Goal: Information Seeking & Learning: Check status

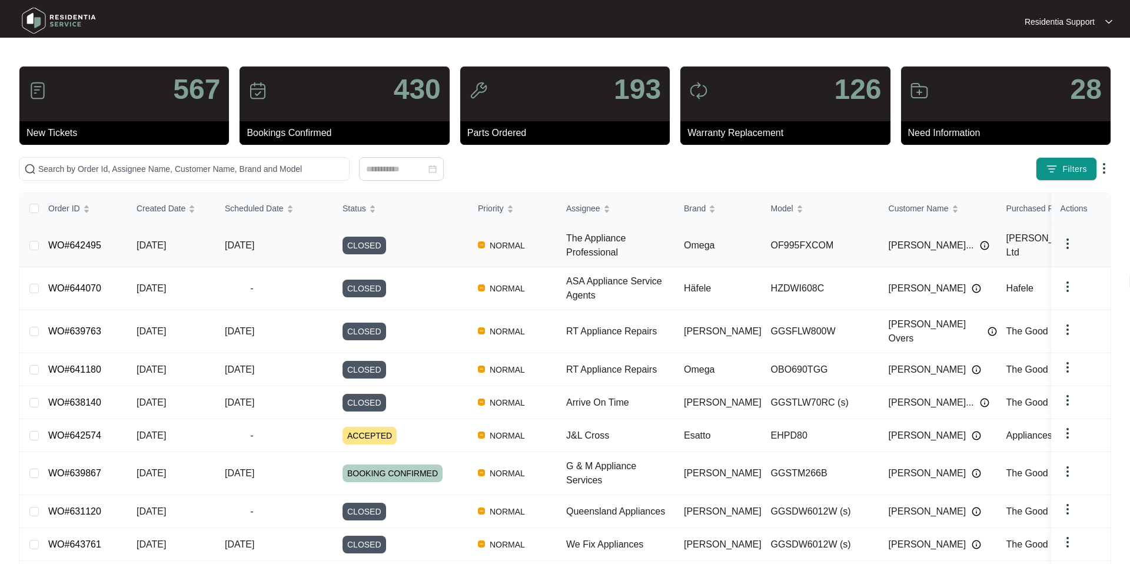
click at [78, 247] on link "WO#642495" at bounding box center [74, 245] width 53 height 10
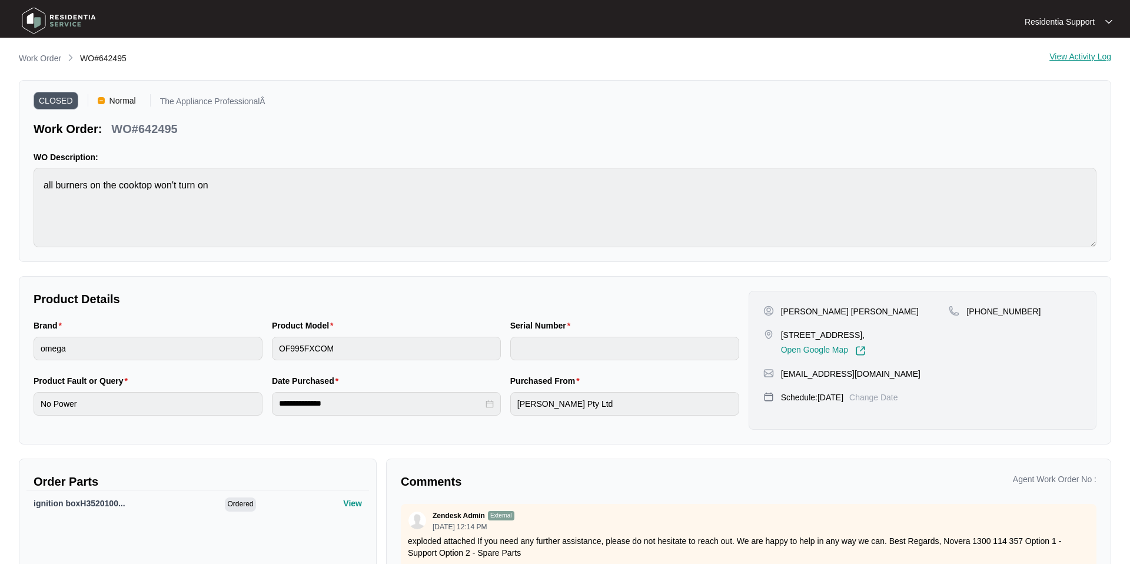
click at [1076, 59] on div "View Activity Log" at bounding box center [1081, 59] width 62 height 14
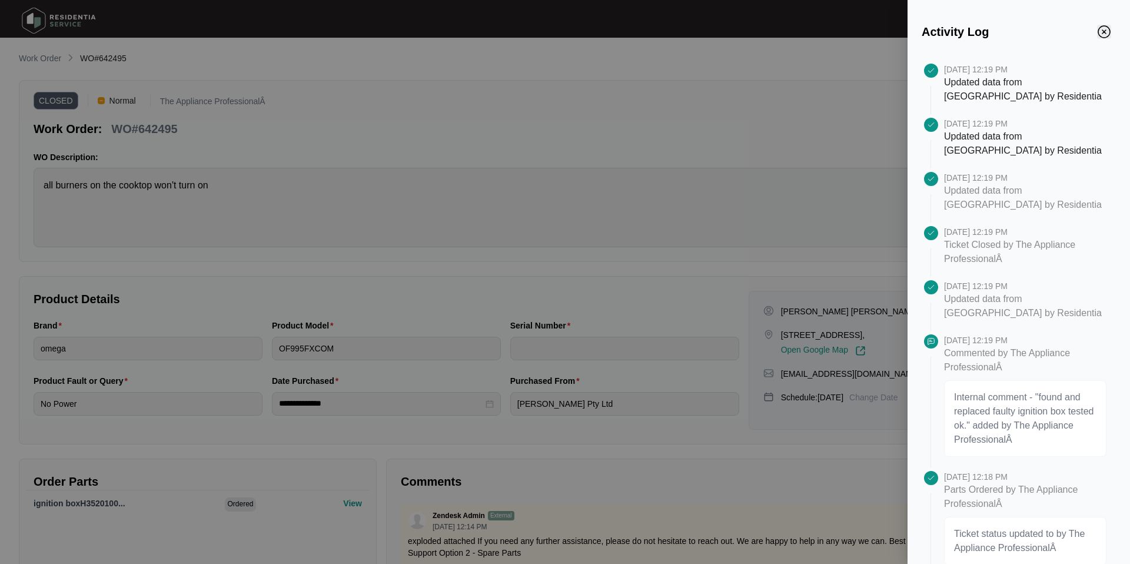
click at [1106, 35] on img "Close" at bounding box center [1104, 31] width 13 height 13
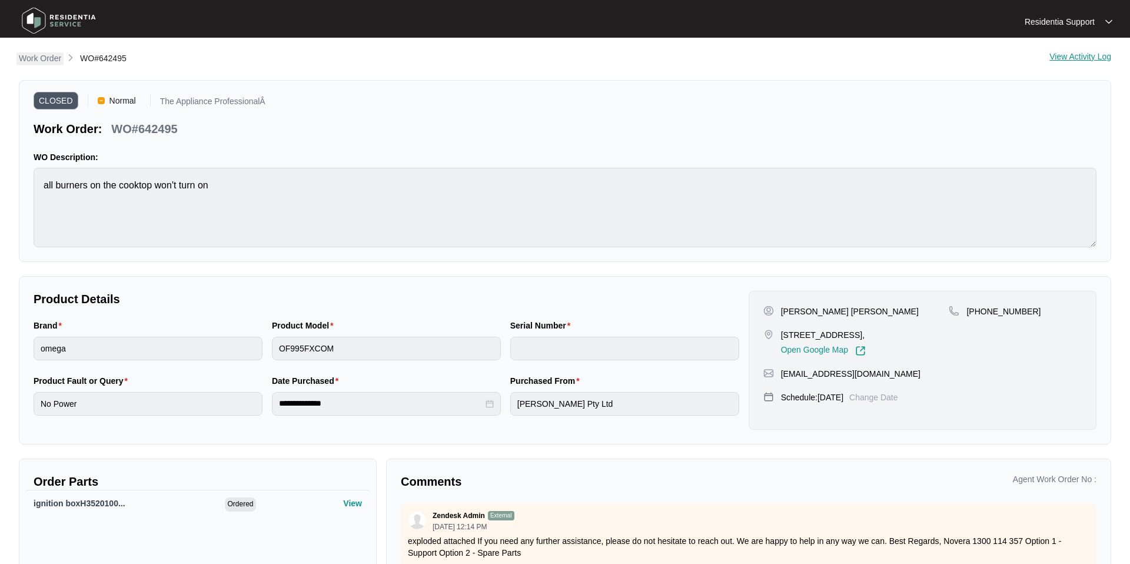
click at [50, 59] on p "Work Order" at bounding box center [40, 58] width 42 height 12
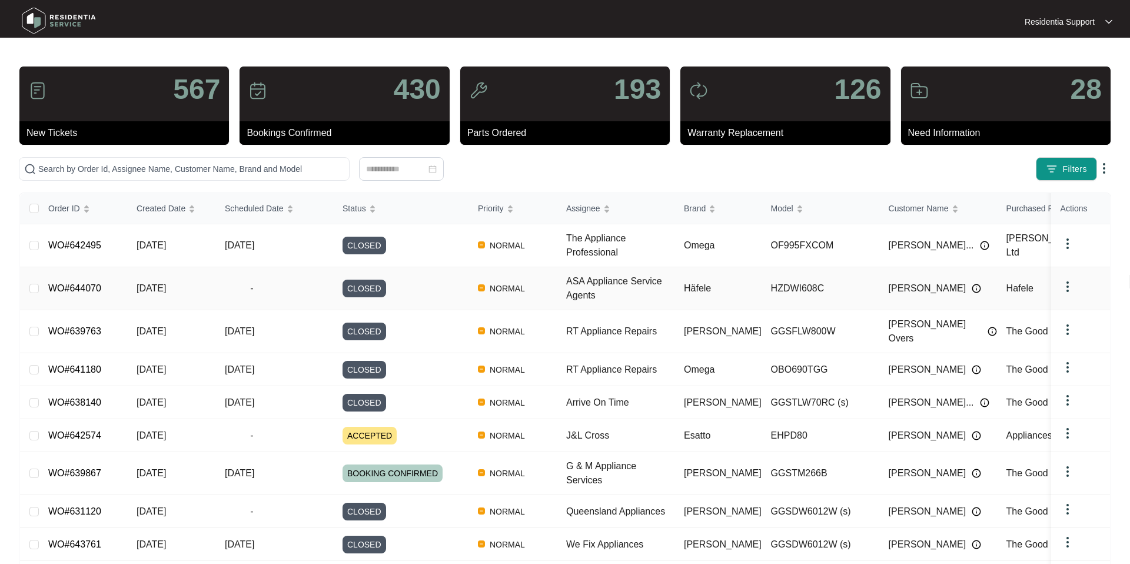
click at [82, 289] on link "WO#644070" at bounding box center [74, 288] width 53 height 10
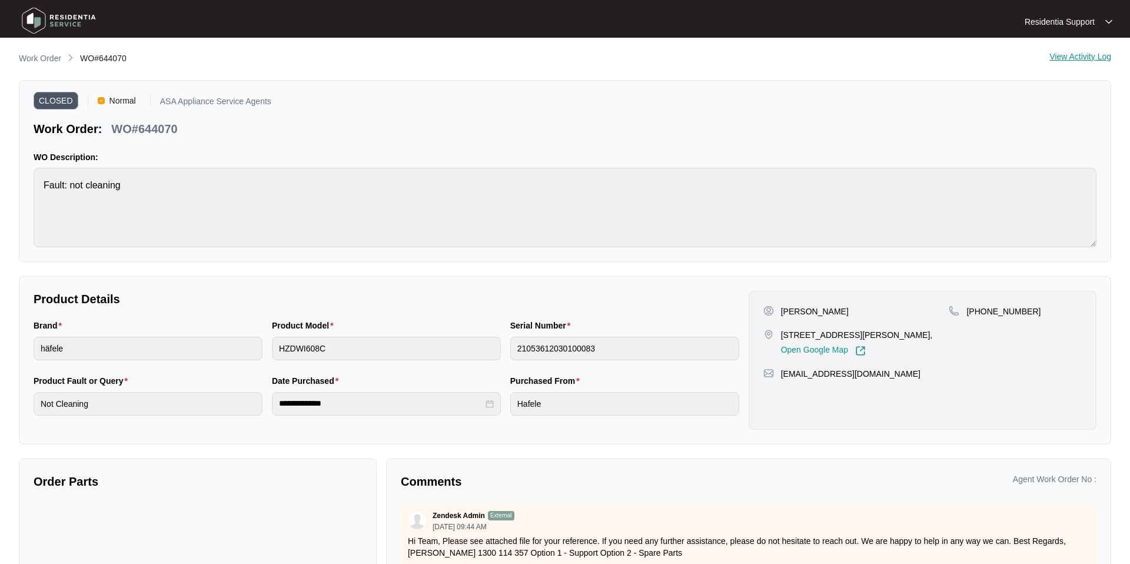
click at [1083, 54] on div "View Activity Log" at bounding box center [1081, 59] width 62 height 14
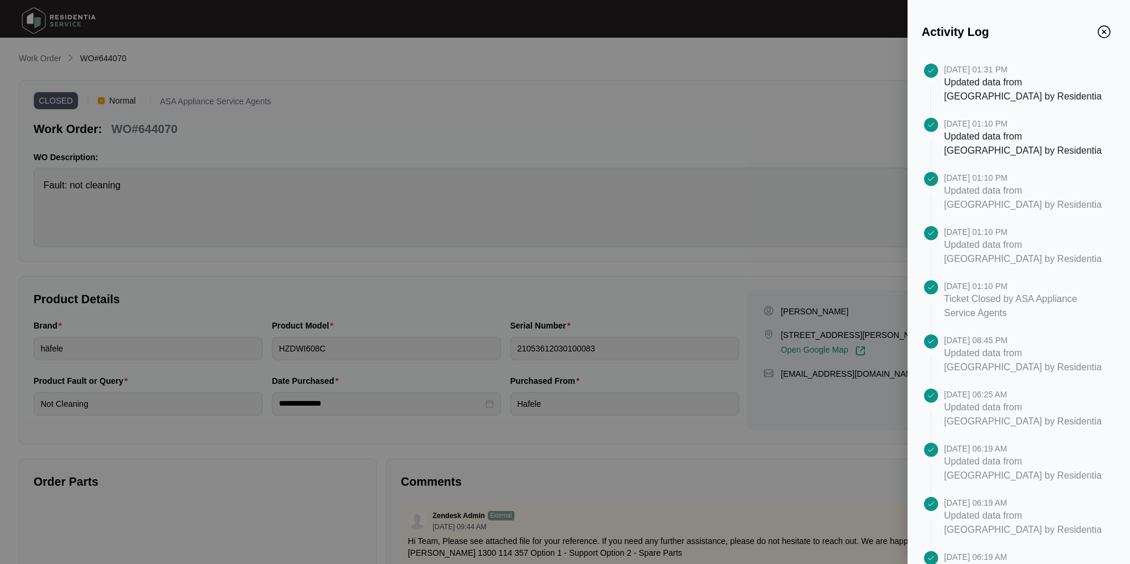
click at [212, 148] on div at bounding box center [565, 282] width 1130 height 564
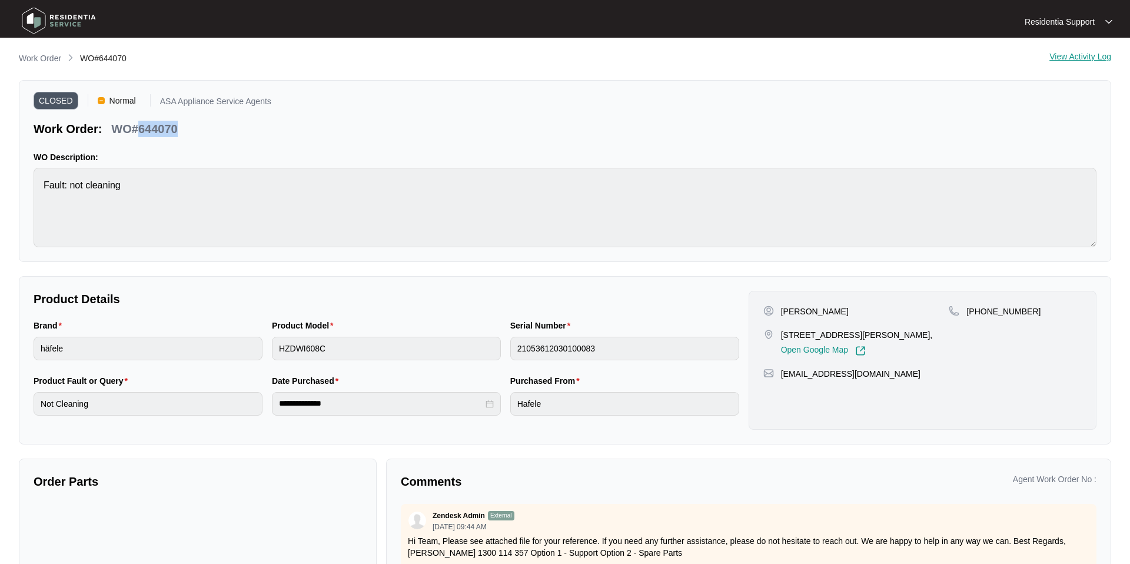
drag, startPoint x: 198, startPoint y: 130, endPoint x: 144, endPoint y: 131, distance: 53.6
click at [144, 131] on div "Work Order: WO#644070" at bounding box center [153, 127] width 238 height 21
copy p "644070"
click at [60, 62] on p "Work Order" at bounding box center [40, 58] width 42 height 12
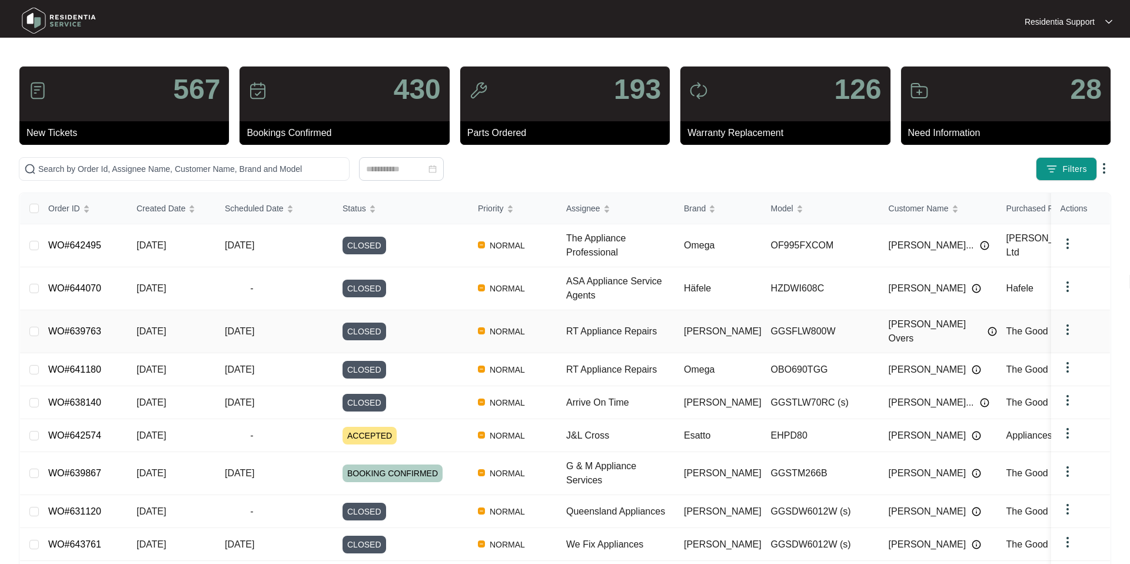
click at [88, 326] on link "WO#639763" at bounding box center [74, 331] width 53 height 10
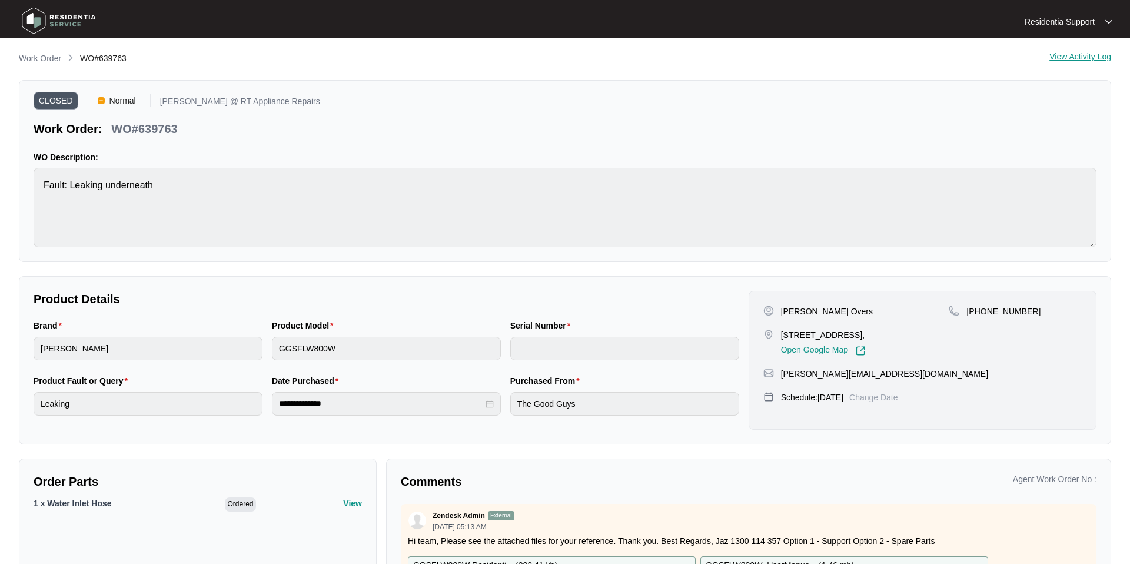
click at [1083, 57] on div "View Activity Log" at bounding box center [1081, 59] width 62 height 14
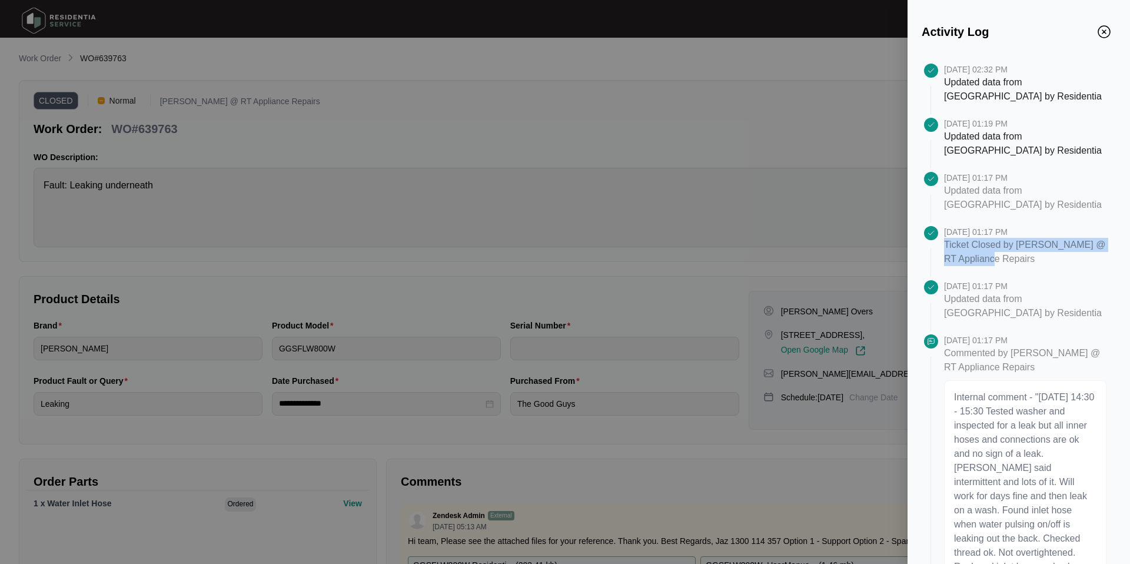
drag, startPoint x: 946, startPoint y: 246, endPoint x: 1065, endPoint y: 264, distance: 120.2
click at [1065, 264] on p "Ticket Closed by [PERSON_NAME] @ RT Appliance Repairs" at bounding box center [1025, 252] width 162 height 28
click at [1041, 257] on p "Ticket Closed by [PERSON_NAME] @ RT Appliance Repairs" at bounding box center [1025, 252] width 162 height 28
drag, startPoint x: 1004, startPoint y: 233, endPoint x: 1044, endPoint y: 233, distance: 40.6
click at [1044, 233] on p "[DATE] 01:17 PM" at bounding box center [1025, 232] width 162 height 12
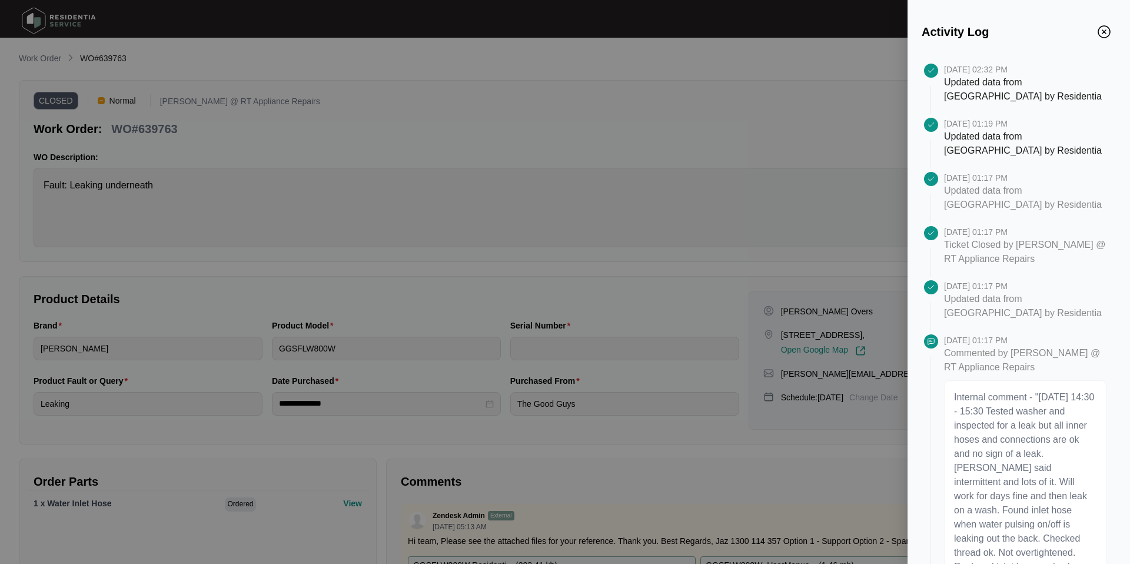
click at [972, 247] on p "Ticket Closed by [PERSON_NAME] @ RT Appliance Repairs" at bounding box center [1025, 252] width 162 height 28
drag, startPoint x: 940, startPoint y: 244, endPoint x: 1044, endPoint y: 260, distance: 104.8
click at [1044, 260] on div "[DATE] 01:17 PM Ticket Closed by [PERSON_NAME] @ RT Appliance Repairs" at bounding box center [1019, 253] width 194 height 54
click at [1035, 256] on p "Ticket Closed by [PERSON_NAME] @ RT Appliance Repairs" at bounding box center [1025, 252] width 162 height 28
drag, startPoint x: 1041, startPoint y: 258, endPoint x: 938, endPoint y: 245, distance: 103.3
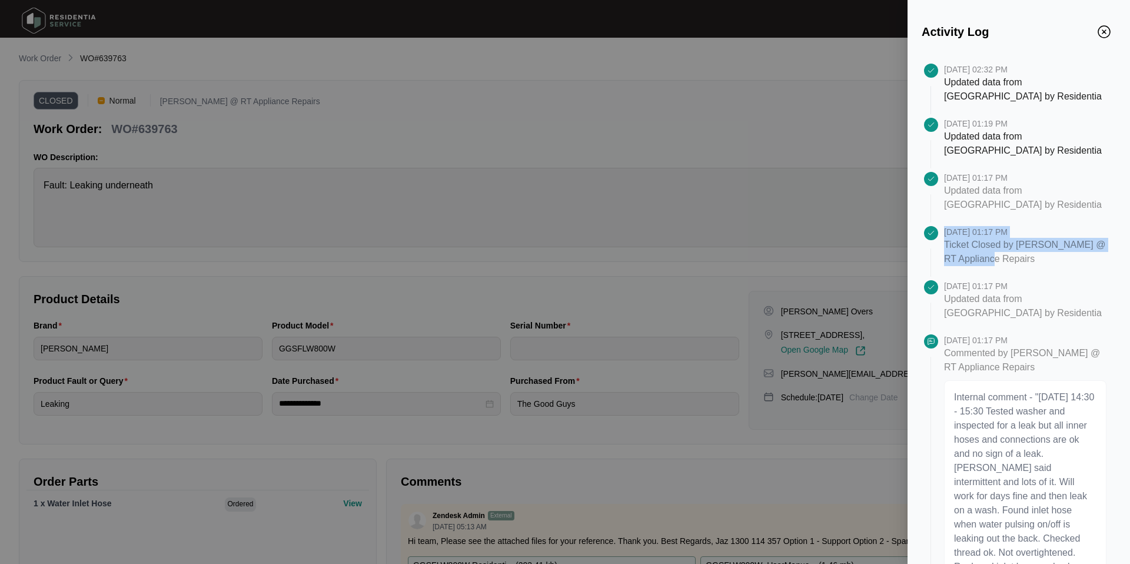
click at [938, 245] on div "[DATE] 01:17 PM Ticket Closed by [PERSON_NAME] @ RT Appliance Repairs" at bounding box center [1019, 253] width 194 height 54
click at [953, 254] on p "Ticket Closed by [PERSON_NAME] @ RT Appliance Repairs" at bounding box center [1025, 252] width 162 height 28
drag, startPoint x: 946, startPoint y: 245, endPoint x: 1041, endPoint y: 264, distance: 96.6
click at [1041, 264] on p "Ticket Closed by [PERSON_NAME] @ RT Appliance Repairs" at bounding box center [1025, 252] width 162 height 28
click at [1036, 257] on p "Ticket Closed by [PERSON_NAME] @ RT Appliance Repairs" at bounding box center [1025, 252] width 162 height 28
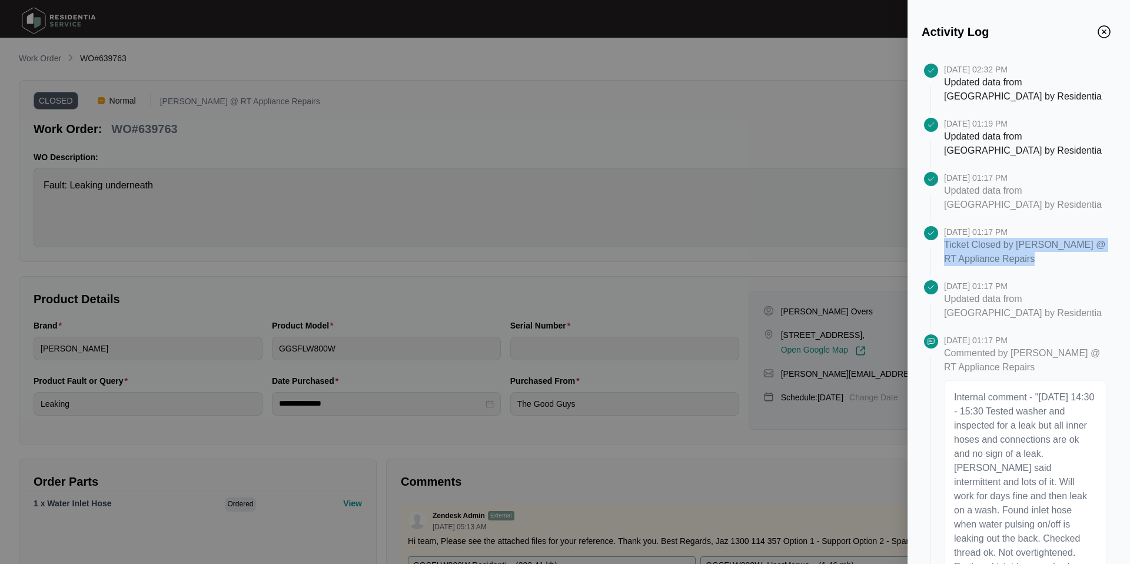
drag, startPoint x: 1036, startPoint y: 257, endPoint x: 947, endPoint y: 246, distance: 89.5
click at [947, 246] on p "Ticket Closed by [PERSON_NAME] @ RT Appliance Repairs" at bounding box center [1025, 252] width 162 height 28
click at [1017, 247] on p "Ticket Closed by [PERSON_NAME] @ RT Appliance Repairs" at bounding box center [1025, 252] width 162 height 28
drag, startPoint x: 1033, startPoint y: 264, endPoint x: 947, endPoint y: 247, distance: 88.1
click at [946, 247] on p "Ticket Closed by [PERSON_NAME] @ RT Appliance Repairs" at bounding box center [1025, 252] width 162 height 28
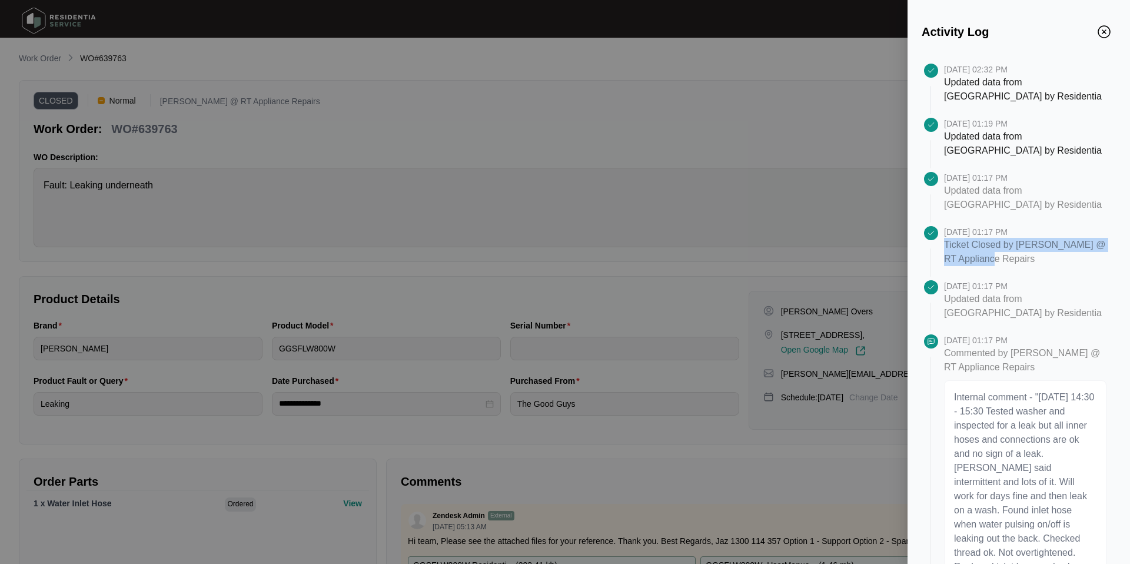
click at [1030, 258] on p "Ticket Closed by [PERSON_NAME] @ RT Appliance Repairs" at bounding box center [1025, 252] width 162 height 28
drag, startPoint x: 1037, startPoint y: 260, endPoint x: 945, endPoint y: 244, distance: 92.5
click at [945, 244] on p "Ticket Closed by [PERSON_NAME] @ RT Appliance Repairs" at bounding box center [1025, 252] width 162 height 28
click at [991, 248] on p "Ticket Closed by [PERSON_NAME] @ RT Appliance Repairs" at bounding box center [1025, 252] width 162 height 28
drag, startPoint x: 945, startPoint y: 233, endPoint x: 1051, endPoint y: 233, distance: 106.0
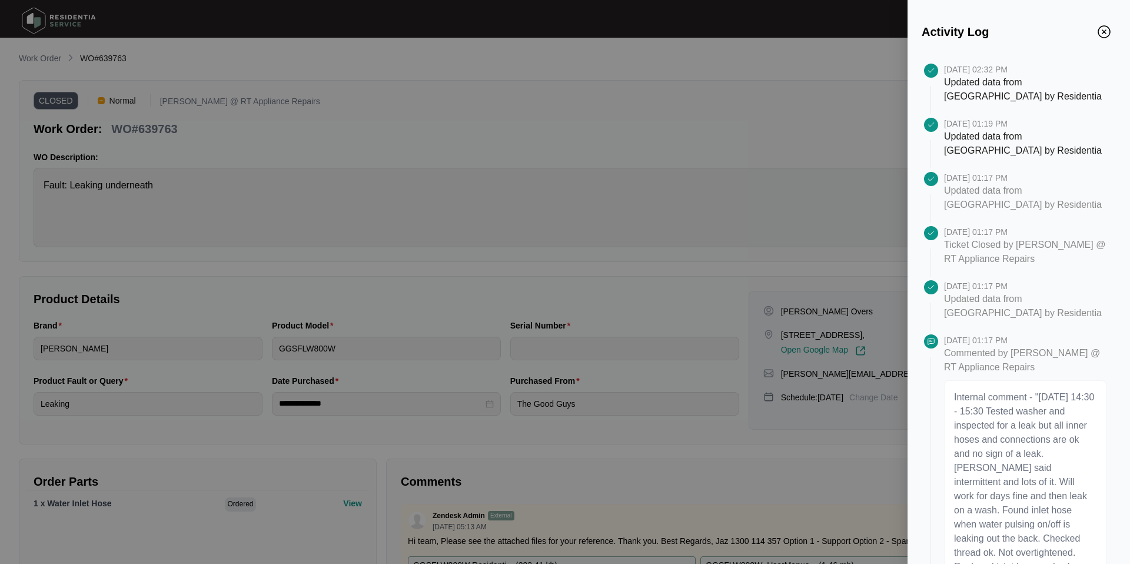
click at [1051, 233] on p "[DATE] 01:17 PM" at bounding box center [1025, 232] width 162 height 12
click at [1044, 237] on div at bounding box center [1044, 237] width 0 height 0
click at [1072, 251] on p "Ticket Closed by [PERSON_NAME] @ RT Appliance Repairs" at bounding box center [1025, 252] width 162 height 28
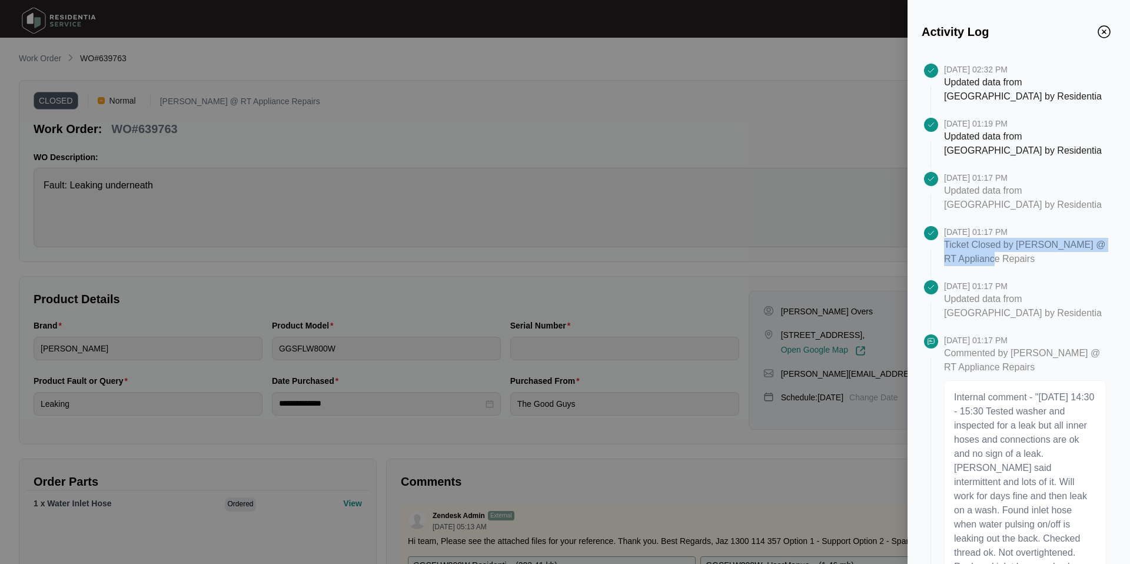
drag, startPoint x: 1047, startPoint y: 259, endPoint x: 946, endPoint y: 247, distance: 102.0
click at [946, 247] on p "Ticket Closed by [PERSON_NAME] @ RT Appliance Repairs" at bounding box center [1025, 252] width 162 height 28
click at [1010, 230] on p "[DATE] 01:17 PM" at bounding box center [1025, 232] width 162 height 12
drag, startPoint x: 1046, startPoint y: 231, endPoint x: 933, endPoint y: 230, distance: 113.0
click at [933, 230] on div "[DATE] 01:17 PM Ticket Closed by [PERSON_NAME] @ RT Appliance Repairs" at bounding box center [1019, 253] width 194 height 54
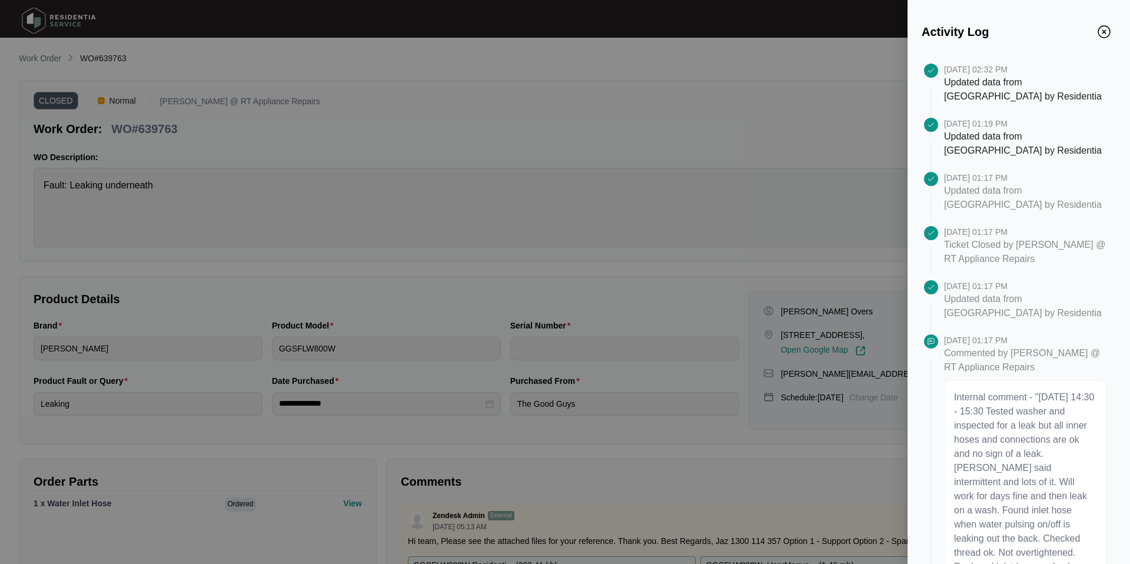
click at [964, 220] on div "[DATE] 01:17 PM Updated data from [GEOGRAPHIC_DATA] by Residentia" at bounding box center [1030, 199] width 172 height 54
drag, startPoint x: 1013, startPoint y: 208, endPoint x: 944, endPoint y: 190, distance: 71.3
click at [944, 190] on p "Updated data from [GEOGRAPHIC_DATA] by Residentia" at bounding box center [1025, 198] width 162 height 28
click at [1046, 197] on p "Updated data from [GEOGRAPHIC_DATA] by Residentia" at bounding box center [1025, 198] width 162 height 28
drag, startPoint x: 947, startPoint y: 178, endPoint x: 1052, endPoint y: 178, distance: 105.4
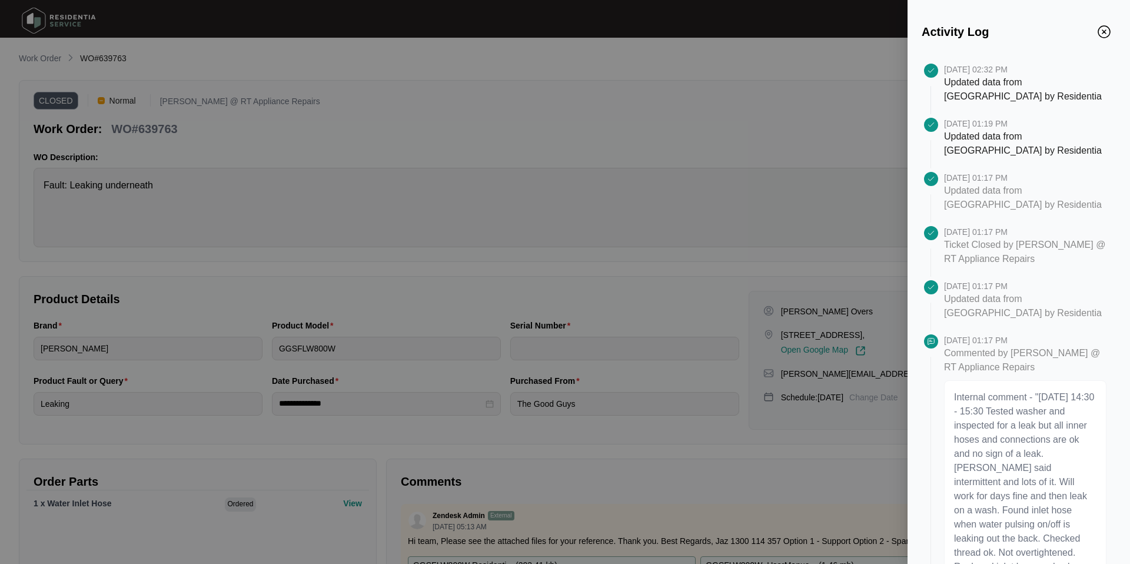
click at [1053, 178] on p "[DATE] 01:17 PM" at bounding box center [1025, 178] width 162 height 12
click at [997, 205] on p "Updated data from [GEOGRAPHIC_DATA] by Residentia" at bounding box center [1025, 198] width 162 height 28
drag, startPoint x: 1003, startPoint y: 206, endPoint x: 947, endPoint y: 195, distance: 56.9
click at [947, 195] on p "Updated data from [GEOGRAPHIC_DATA] by Residentia" at bounding box center [1025, 198] width 162 height 28
click at [940, 168] on div at bounding box center [940, 168] width 0 height 0
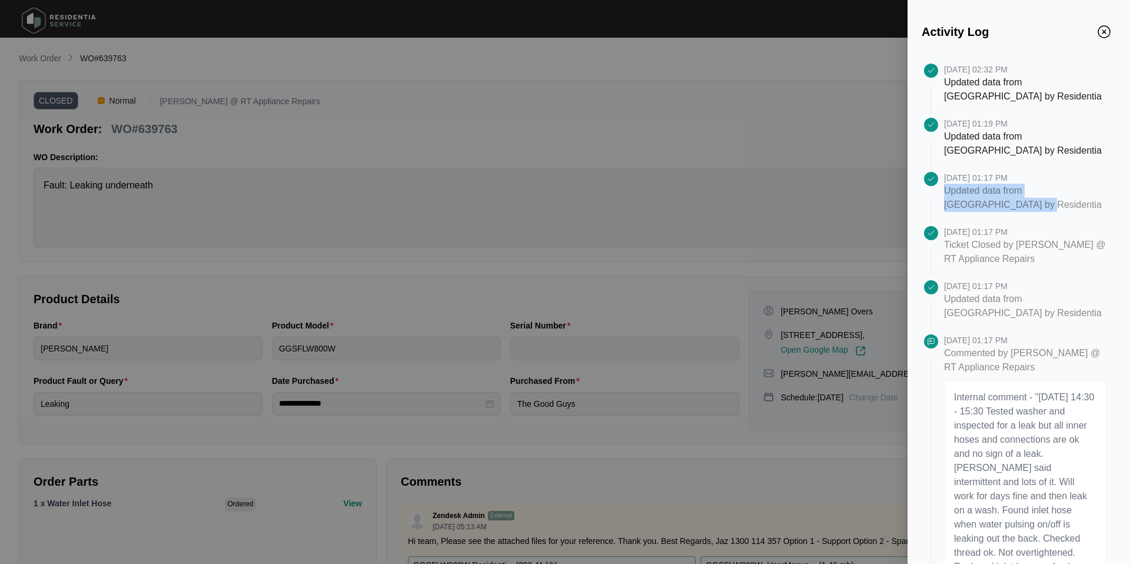
click at [951, 172] on p "[DATE] 01:17 PM" at bounding box center [1025, 178] width 162 height 12
drag, startPoint x: 946, startPoint y: 178, endPoint x: 1097, endPoint y: 174, distance: 151.3
click at [1097, 174] on p "[DATE] 01:17 PM" at bounding box center [1025, 178] width 162 height 12
click at [1000, 199] on p "Updated data from [GEOGRAPHIC_DATA] by Residentia" at bounding box center [1025, 198] width 162 height 28
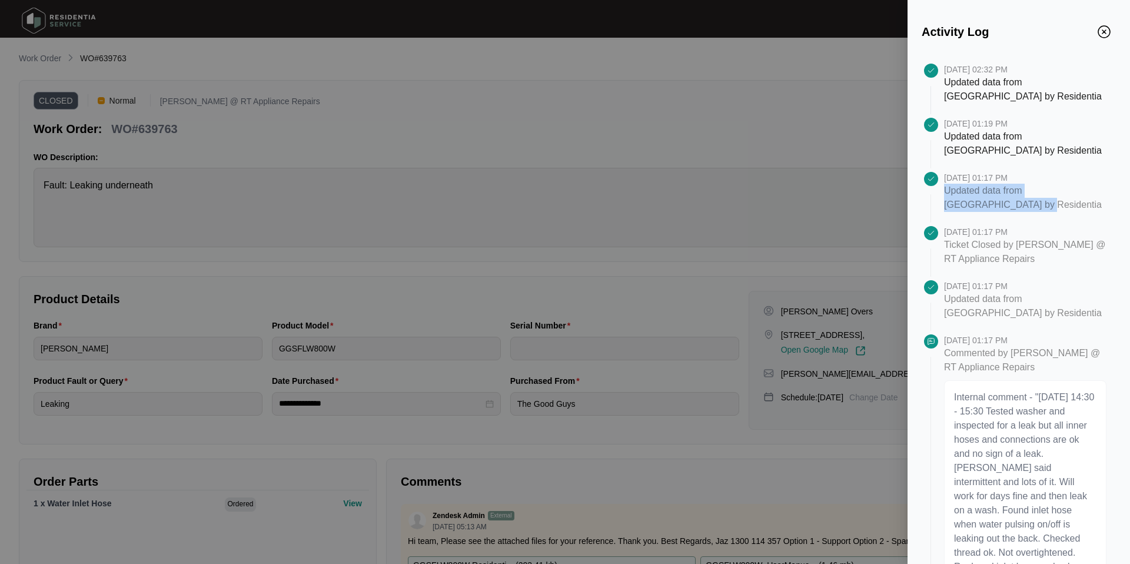
drag, startPoint x: 1006, startPoint y: 211, endPoint x: 944, endPoint y: 192, distance: 64.6
click at [944, 192] on p "Updated data from [GEOGRAPHIC_DATA] by Residentia" at bounding box center [1025, 198] width 162 height 28
click at [1048, 217] on div at bounding box center [1030, 215] width 172 height 7
drag, startPoint x: 999, startPoint y: 205, endPoint x: 943, endPoint y: 191, distance: 57.7
click at [943, 191] on div "[DATE] 01:17 PM Updated data from [GEOGRAPHIC_DATA] by Residentia" at bounding box center [1019, 199] width 194 height 54
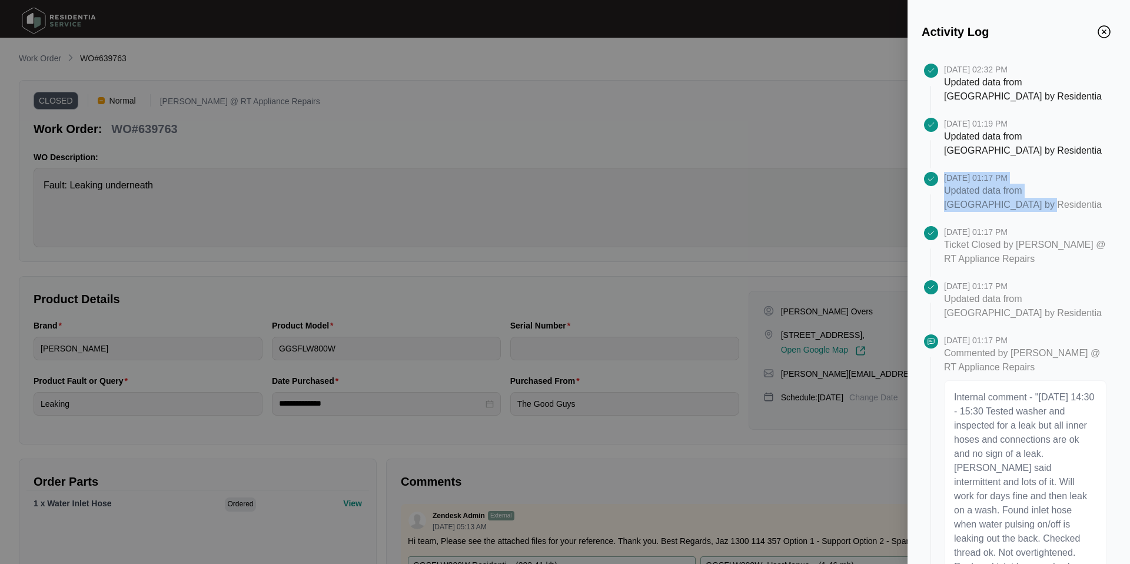
click at [997, 203] on p "Updated data from [GEOGRAPHIC_DATA] by Residentia" at bounding box center [1025, 198] width 162 height 28
drag, startPoint x: 1010, startPoint y: 204, endPoint x: 946, endPoint y: 190, distance: 65.1
click at [946, 190] on p "Updated data from [GEOGRAPHIC_DATA] by Residentia" at bounding box center [1025, 198] width 162 height 28
click at [967, 195] on p "Updated data from [GEOGRAPHIC_DATA] by Residentia" at bounding box center [1025, 198] width 162 height 28
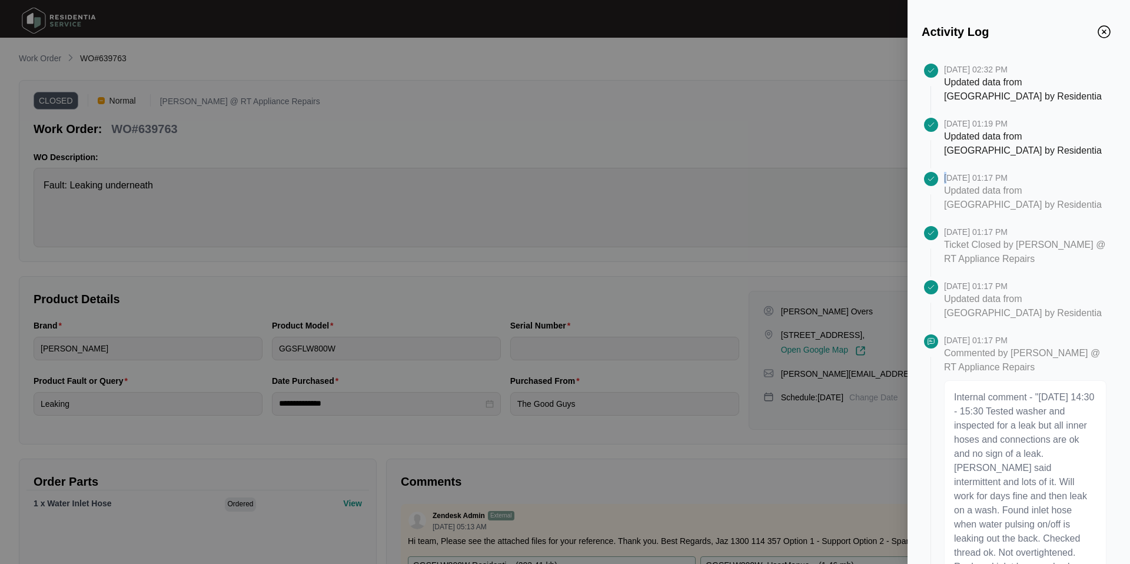
drag, startPoint x: 947, startPoint y: 178, endPoint x: 943, endPoint y: 182, distance: 6.3
click at [943, 182] on div "[DATE] 01:17 PM Updated data from [GEOGRAPHIC_DATA] by Residentia" at bounding box center [1019, 199] width 194 height 54
click at [997, 195] on p "Updated data from [GEOGRAPHIC_DATA] by Residentia" at bounding box center [1025, 198] width 162 height 28
drag, startPoint x: 1024, startPoint y: 204, endPoint x: 945, endPoint y: 193, distance: 80.3
click at [945, 193] on p "Updated data from [GEOGRAPHIC_DATA] by Residentia" at bounding box center [1025, 198] width 162 height 28
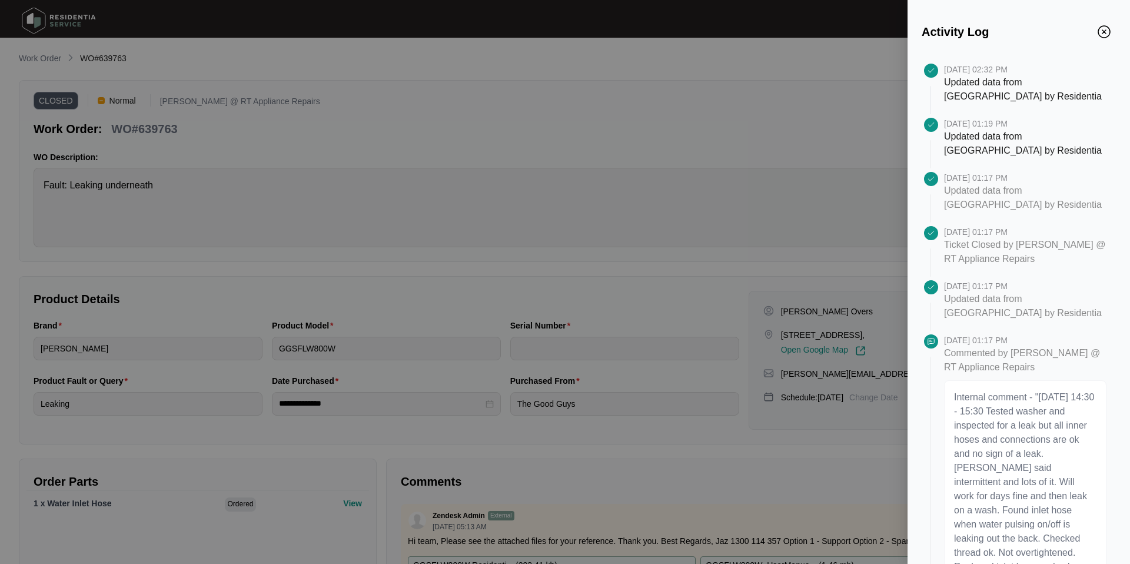
click at [971, 178] on p "[DATE] 01:17 PM" at bounding box center [1025, 178] width 162 height 12
drag, startPoint x: 944, startPoint y: 177, endPoint x: 1079, endPoint y: 180, distance: 135.4
click at [1079, 180] on p "[DATE] 01:17 PM" at bounding box center [1025, 178] width 162 height 12
click at [1027, 197] on p "Updated data from [GEOGRAPHIC_DATA] by Residentia" at bounding box center [1025, 198] width 162 height 28
drag, startPoint x: 1026, startPoint y: 205, endPoint x: 947, endPoint y: 194, distance: 80.3
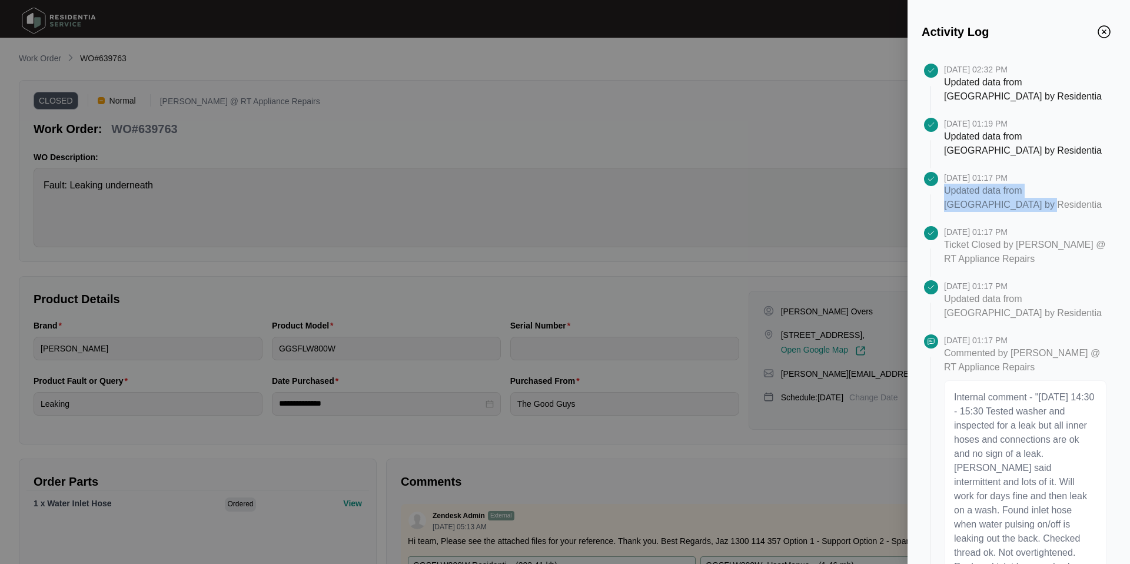
click at [947, 194] on p "Updated data from [GEOGRAPHIC_DATA] by Residentia" at bounding box center [1025, 198] width 162 height 28
click at [950, 248] on p "Ticket Closed by [PERSON_NAME] @ RT Appliance Repairs" at bounding box center [1025, 252] width 162 height 28
drag, startPoint x: 945, startPoint y: 245, endPoint x: 1068, endPoint y: 263, distance: 124.3
click at [1069, 264] on p "Ticket Closed by [PERSON_NAME] @ RT Appliance Repairs" at bounding box center [1025, 252] width 162 height 28
drag, startPoint x: 945, startPoint y: 231, endPoint x: 1075, endPoint y: 233, distance: 129.5
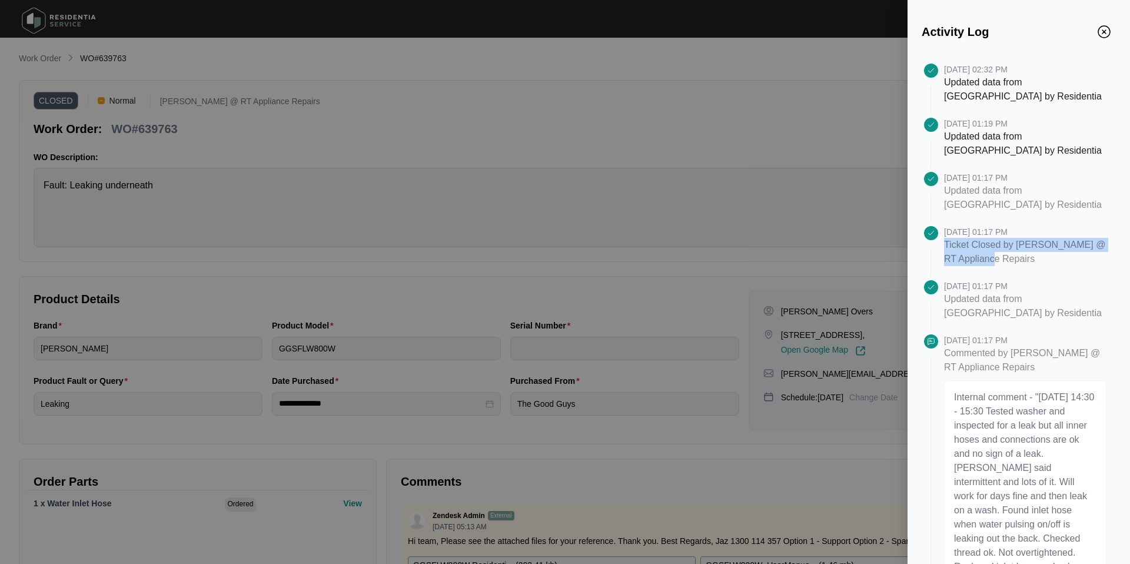
click at [1075, 233] on p "[DATE] 01:17 PM" at bounding box center [1025, 232] width 162 height 12
click at [1018, 241] on p "Ticket Closed by [PERSON_NAME] @ RT Appliance Repairs" at bounding box center [1025, 252] width 162 height 28
drag, startPoint x: 944, startPoint y: 227, endPoint x: 1044, endPoint y: 230, distance: 100.1
click at [1044, 230] on p "[DATE] 01:17 PM" at bounding box center [1025, 232] width 162 height 12
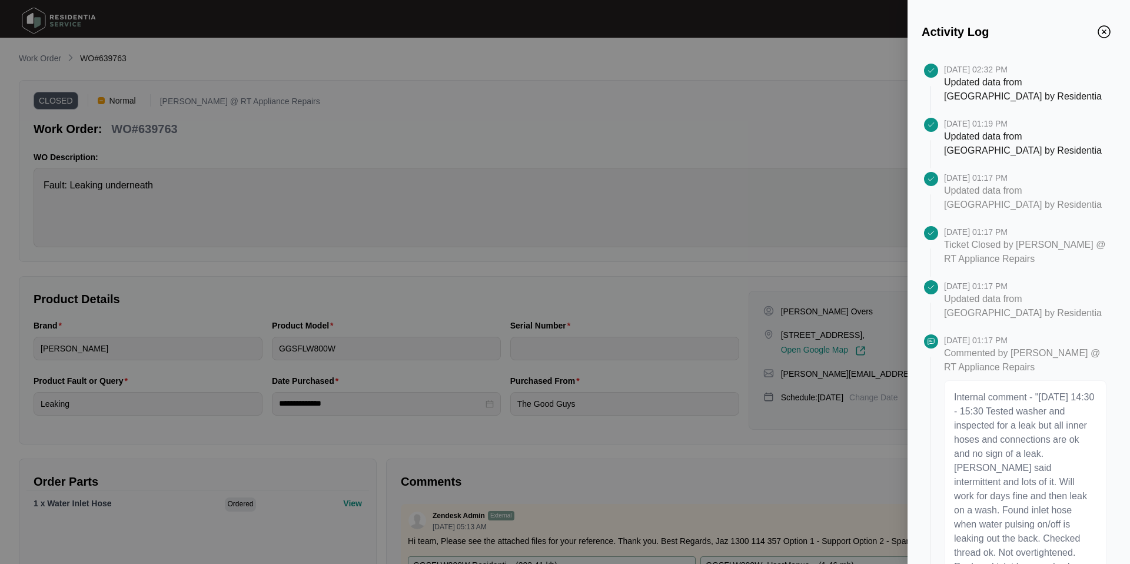
click at [1050, 233] on p "[DATE] 01:17 PM" at bounding box center [1025, 232] width 162 height 12
click at [227, 168] on div at bounding box center [565, 282] width 1130 height 564
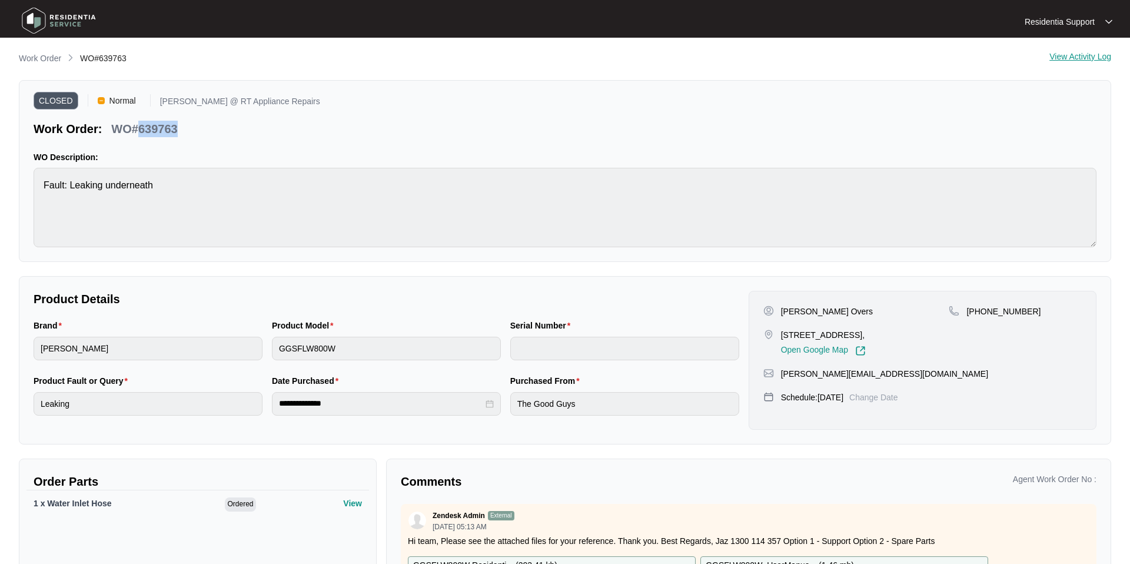
drag, startPoint x: 142, startPoint y: 131, endPoint x: 256, endPoint y: 131, distance: 113.6
click at [256, 131] on div "Work Order: WO#639763" at bounding box center [177, 127] width 287 height 21
copy p "639763"
click at [38, 57] on p "Work Order" at bounding box center [40, 58] width 42 height 12
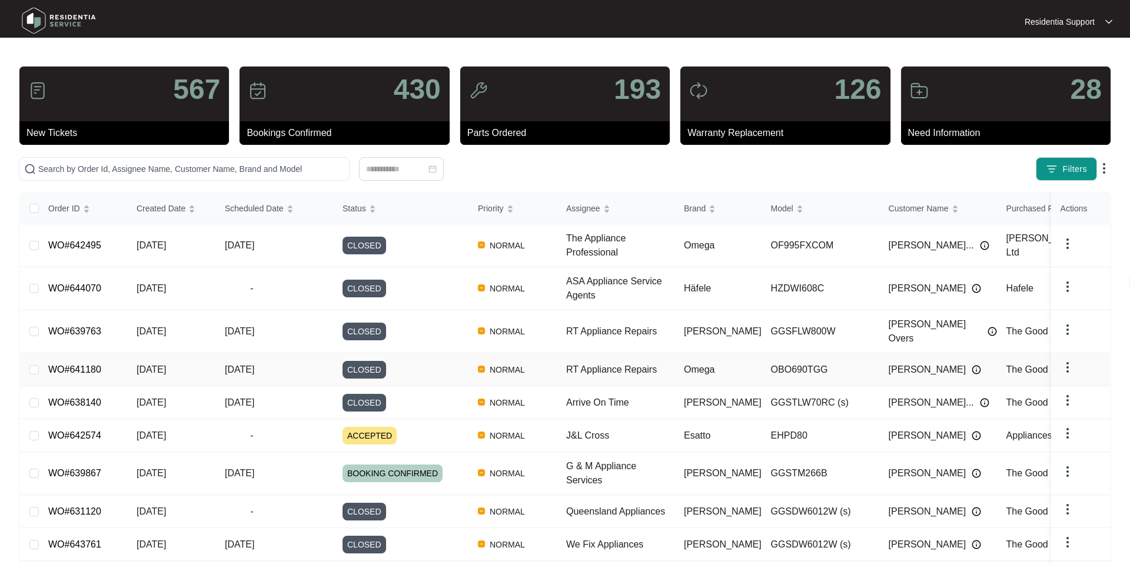
click at [77, 364] on link "WO#641180" at bounding box center [74, 369] width 53 height 10
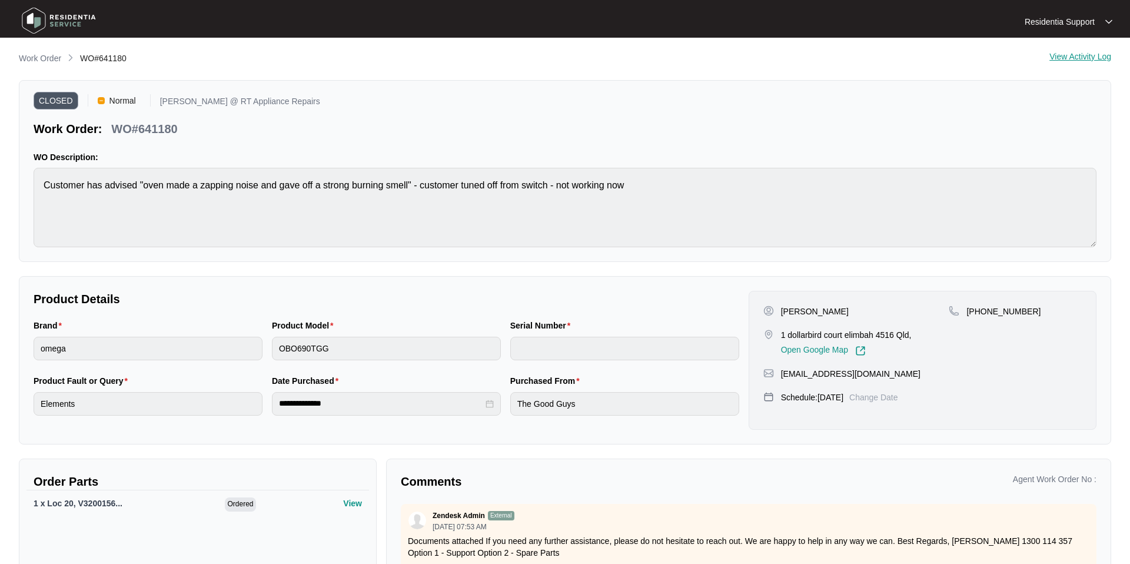
click at [1071, 54] on div "View Activity Log" at bounding box center [1081, 59] width 62 height 14
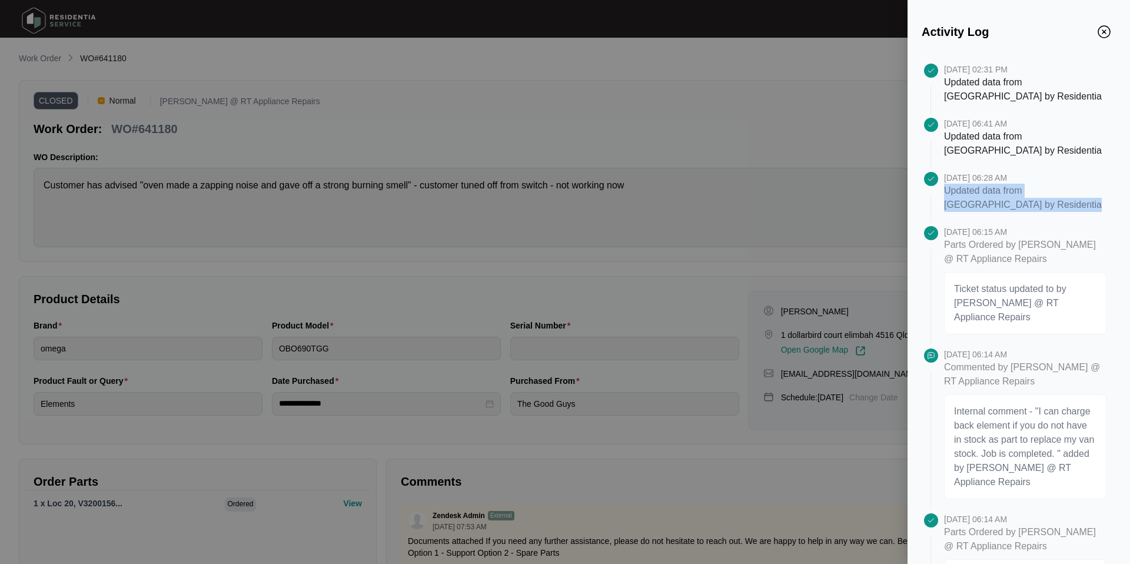
drag, startPoint x: 944, startPoint y: 188, endPoint x: 995, endPoint y: 222, distance: 61.1
click at [995, 222] on div "[DATE] 06:28 AM Updated data from Zendesk by Residentia" at bounding box center [1030, 199] width 172 height 54
click at [969, 301] on p "Ticket status updated to by [PERSON_NAME] @ RT Appliance Repairs" at bounding box center [1025, 303] width 142 height 42
click at [1104, 31] on img "Close" at bounding box center [1104, 31] width 13 height 13
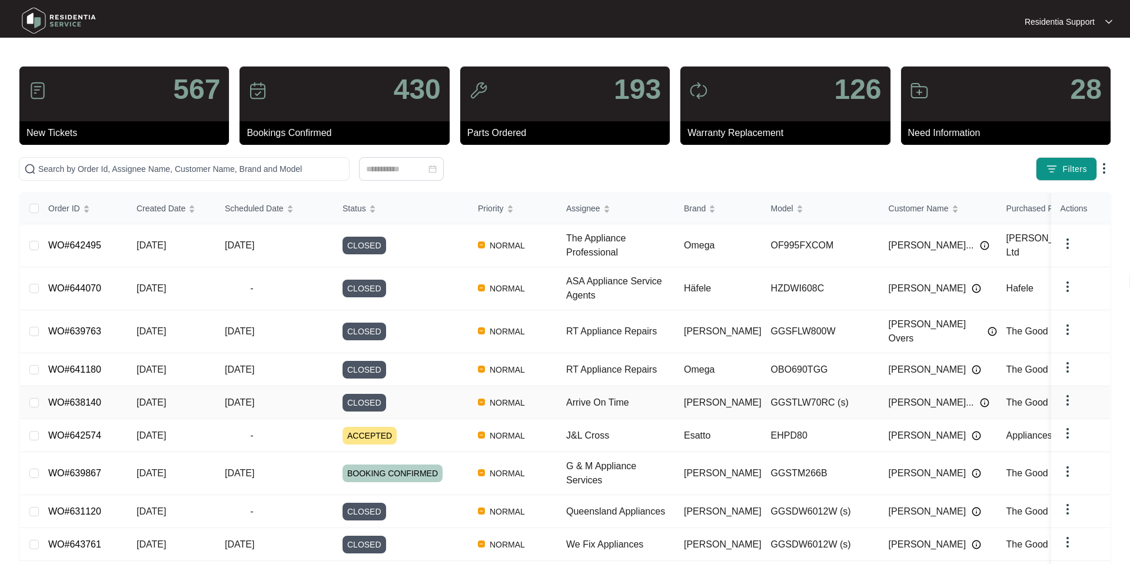
click at [75, 397] on link "WO#638140" at bounding box center [74, 402] width 53 height 10
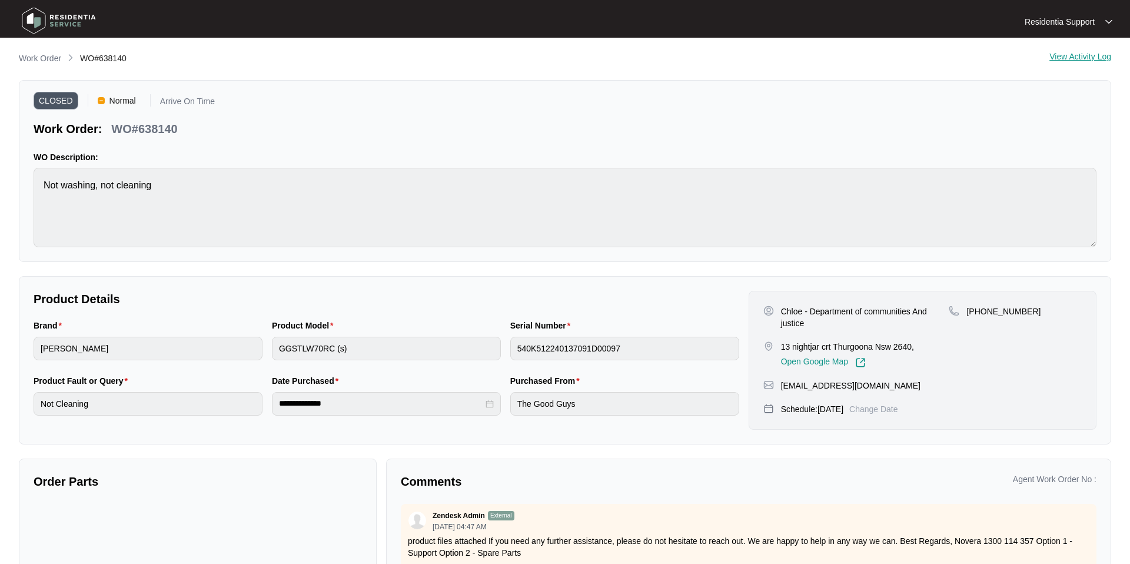
click at [1097, 55] on div "View Activity Log" at bounding box center [1081, 59] width 62 height 14
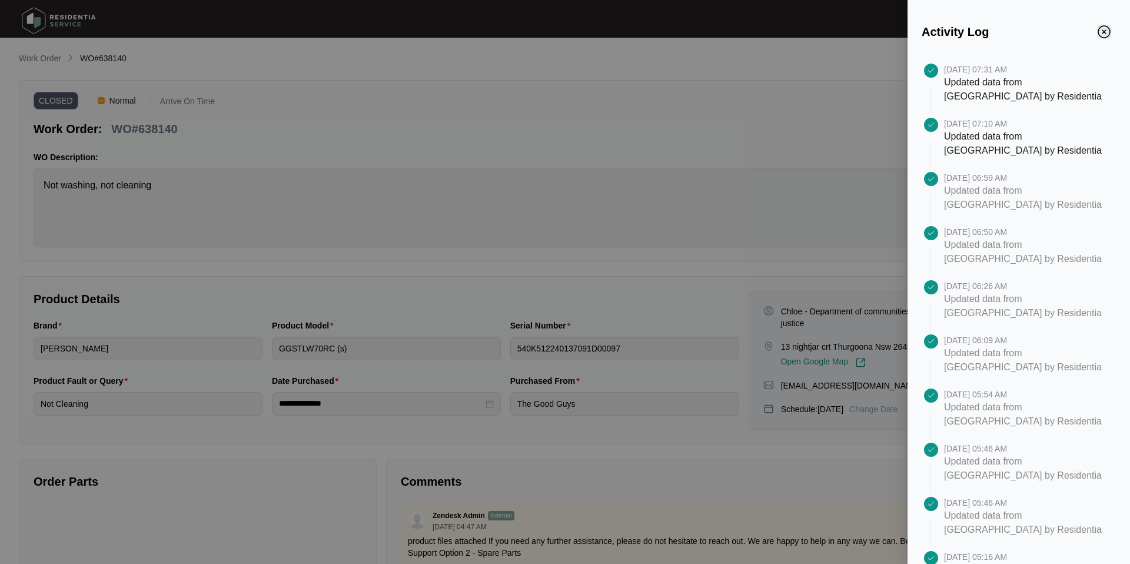
click at [1104, 31] on img "Close" at bounding box center [1104, 31] width 13 height 13
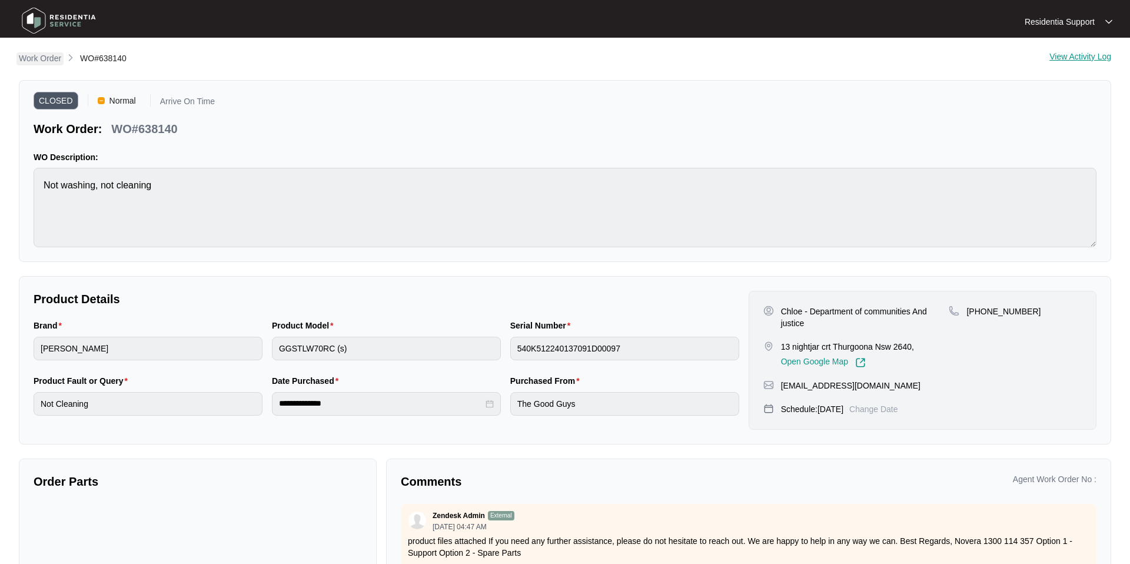
click at [40, 55] on p "Work Order" at bounding box center [40, 58] width 42 height 12
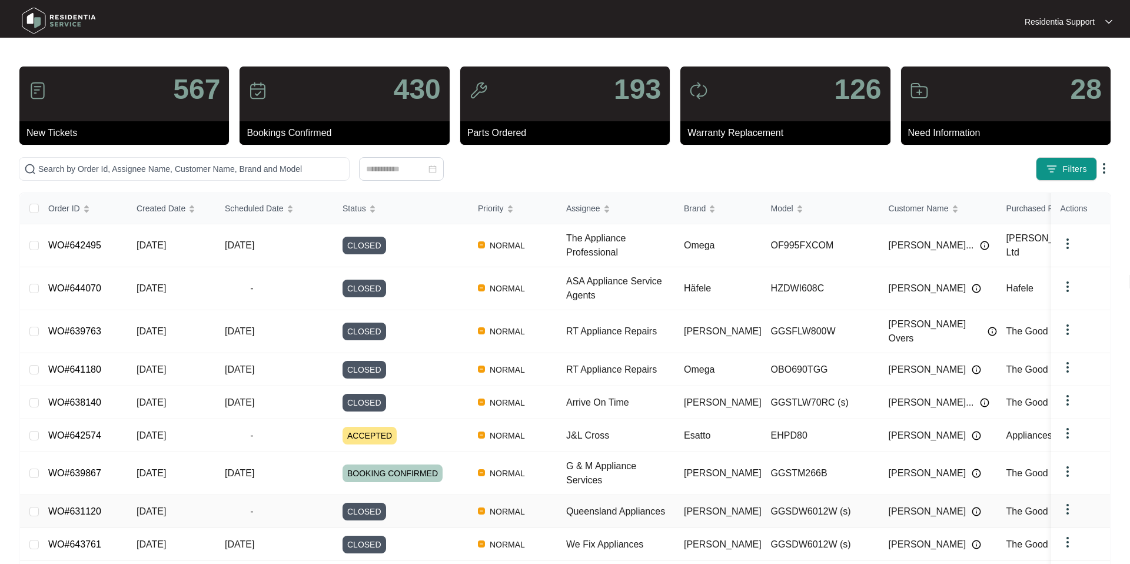
click at [73, 506] on link "WO#631120" at bounding box center [74, 511] width 53 height 10
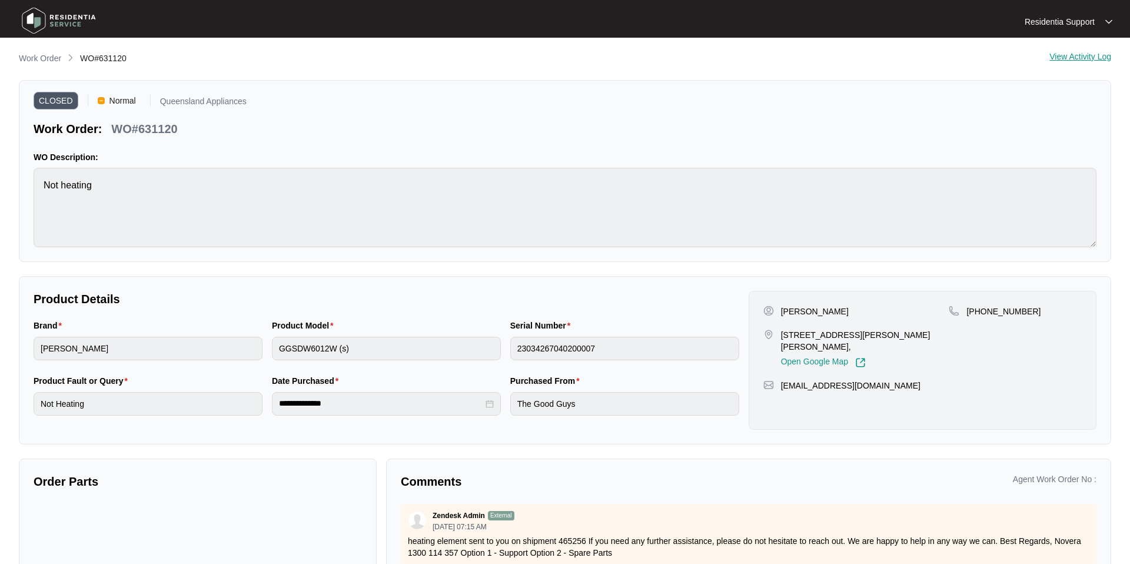
click at [1091, 56] on div "View Activity Log" at bounding box center [1081, 59] width 62 height 14
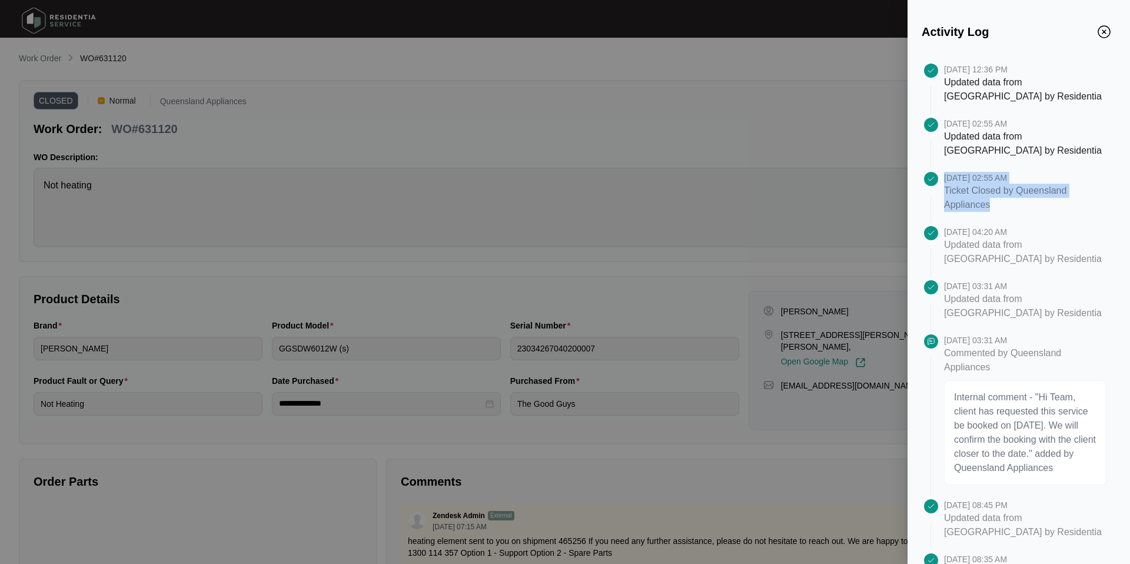
drag, startPoint x: 940, startPoint y: 189, endPoint x: 1011, endPoint y: 203, distance: 72.6
click at [1011, 203] on div "[DATE] 02:55 AM Ticket Closed by Queensland Appliances" at bounding box center [1019, 199] width 194 height 54
click at [1028, 203] on p "Ticket Closed by Queensland Appliances" at bounding box center [1025, 198] width 162 height 28
click at [156, 127] on div at bounding box center [565, 282] width 1130 height 564
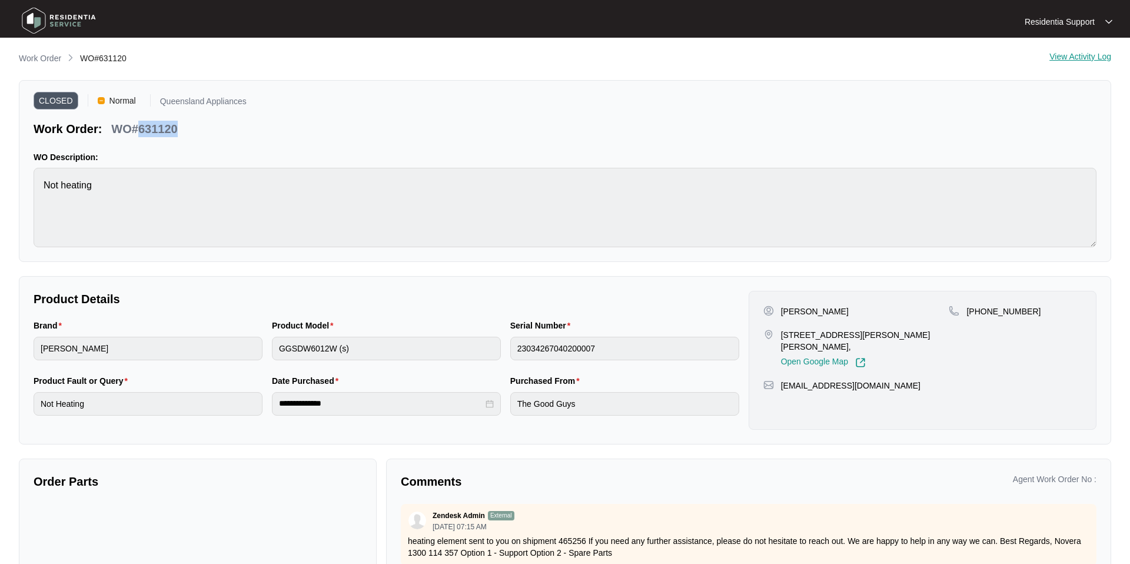
drag, startPoint x: 202, startPoint y: 124, endPoint x: 144, endPoint y: 125, distance: 57.7
click at [144, 125] on div "Work Order: WO#631120" at bounding box center [140, 127] width 213 height 21
copy p "631120"
click at [59, 59] on p "Work Order" at bounding box center [40, 58] width 42 height 12
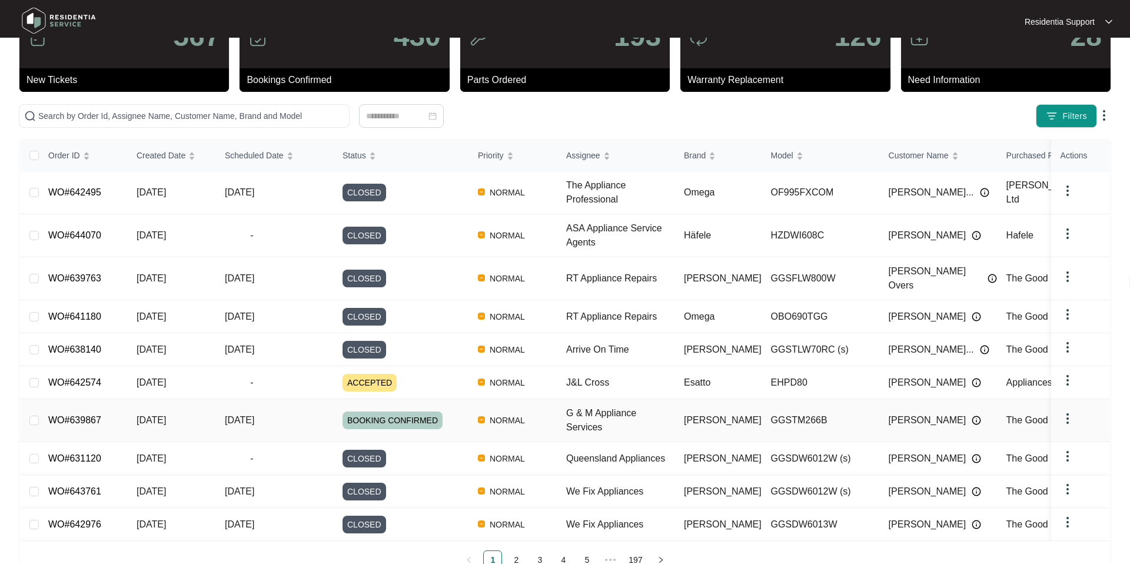
scroll to position [73, 0]
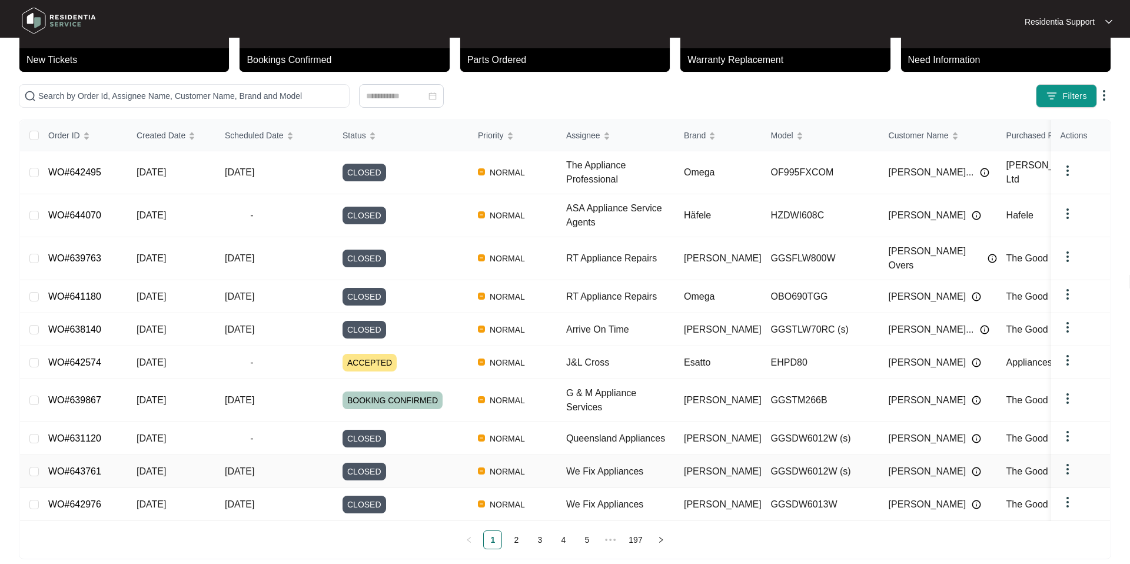
click at [81, 466] on link "WO#643761" at bounding box center [74, 471] width 53 height 10
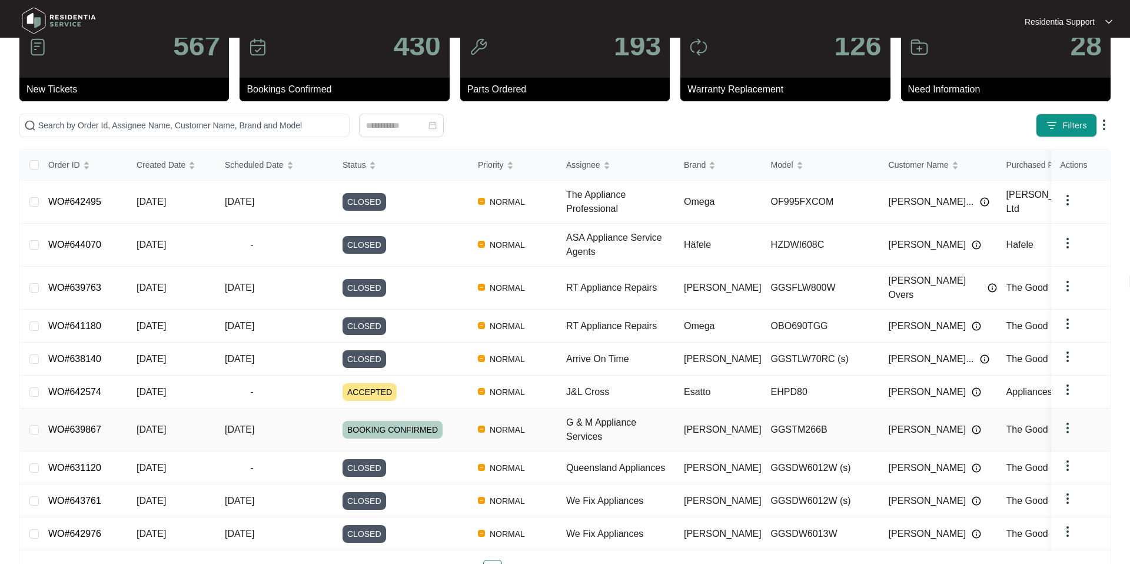
scroll to position [73, 0]
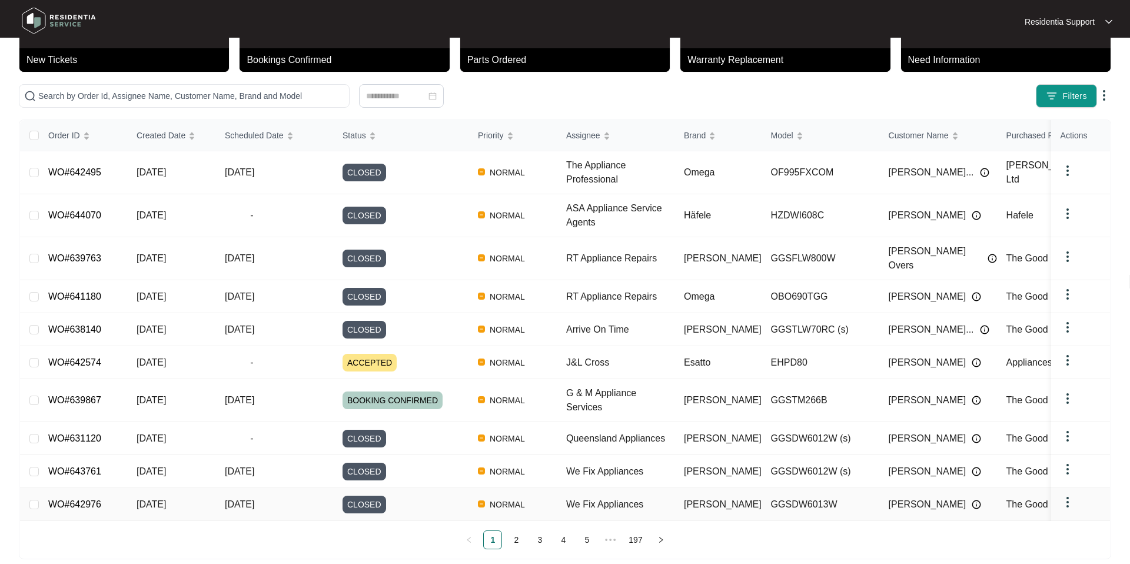
click at [91, 499] on link "WO#642976" at bounding box center [74, 504] width 53 height 10
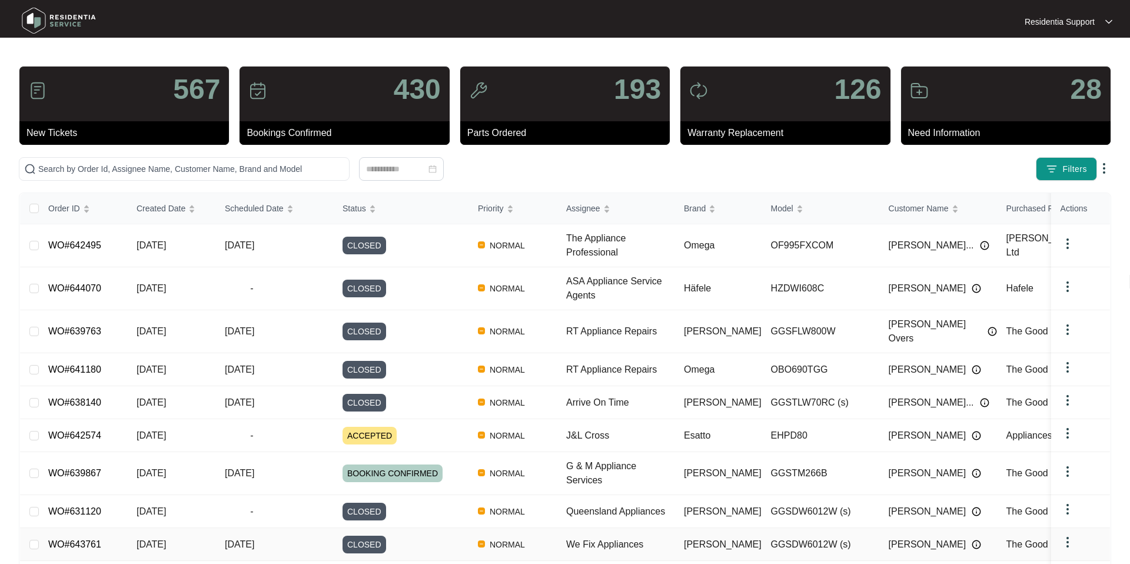
scroll to position [73, 0]
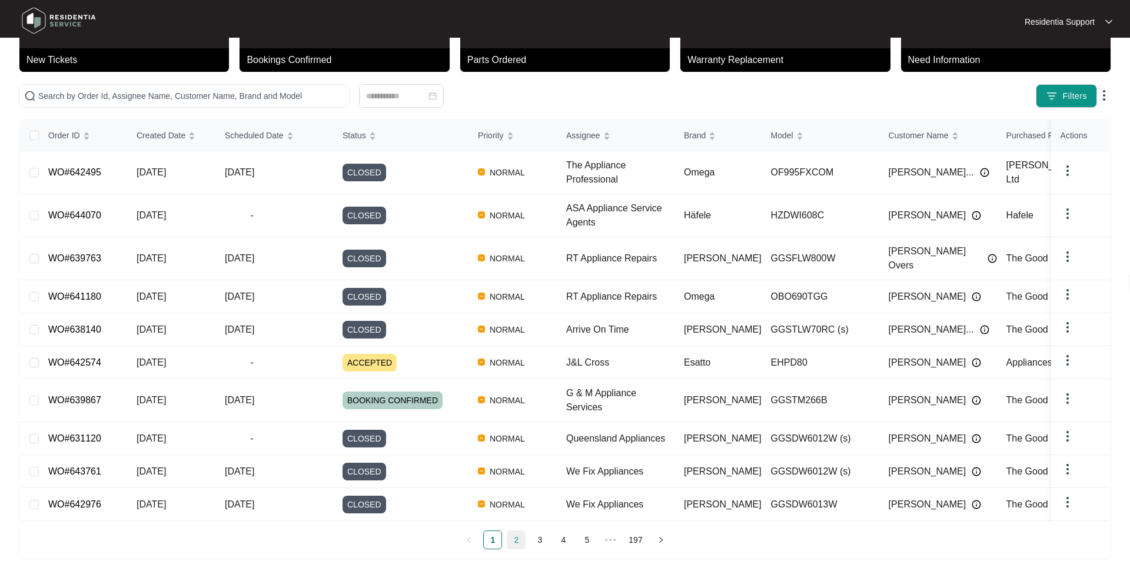
click at [516, 531] on link "2" at bounding box center [516, 540] width 18 height 18
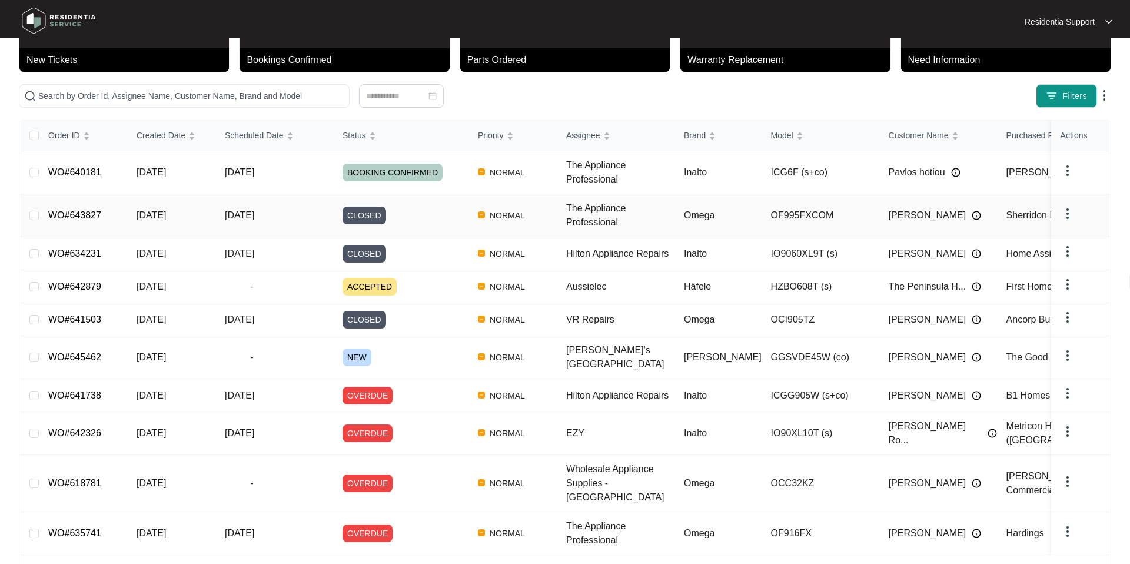
click at [72, 213] on link "WO#643827" at bounding box center [74, 215] width 53 height 10
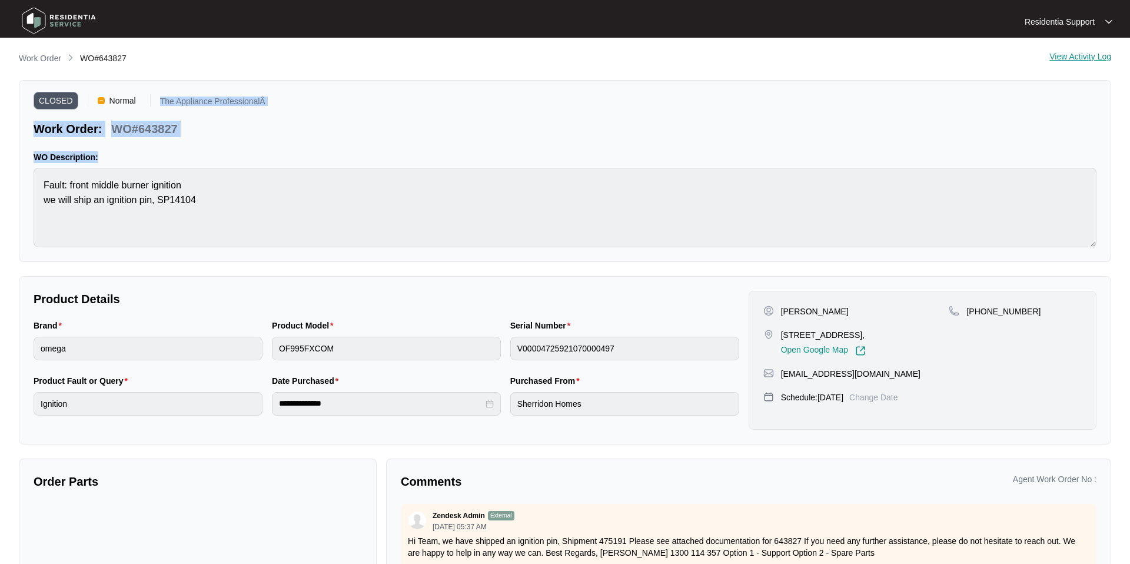
drag, startPoint x: 316, startPoint y: 95, endPoint x: 339, endPoint y: 154, distance: 63.2
click at [339, 154] on div "CLOSED Normal The Appliance ProfessionalÂ Work Order: WO#643827 WO Description:…" at bounding box center [565, 171] width 1093 height 182
click at [285, 143] on div "CLOSED Normal The Appliance ProfessionalÂ Work Order: WO#643827 WO Description:…" at bounding box center [565, 171] width 1093 height 182
drag, startPoint x: 281, startPoint y: 160, endPoint x: 1, endPoint y: 60, distance: 297.0
click at [1, 60] on main "**********" at bounding box center [565, 327] width 1130 height 655
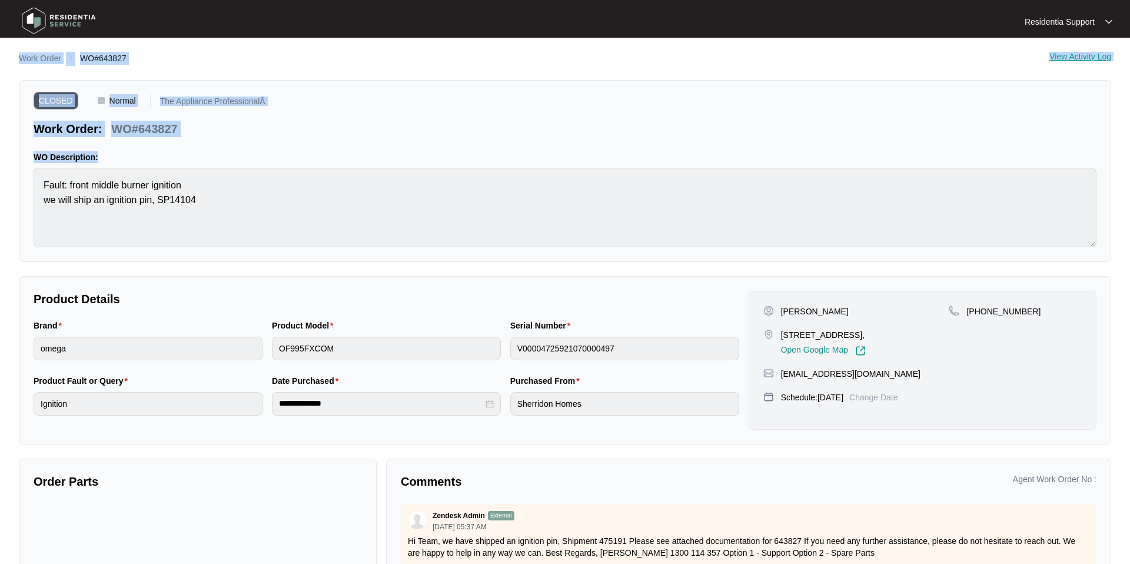
click at [151, 66] on div "**********" at bounding box center [565, 344] width 1093 height 585
